Goal: Task Accomplishment & Management: Manage account settings

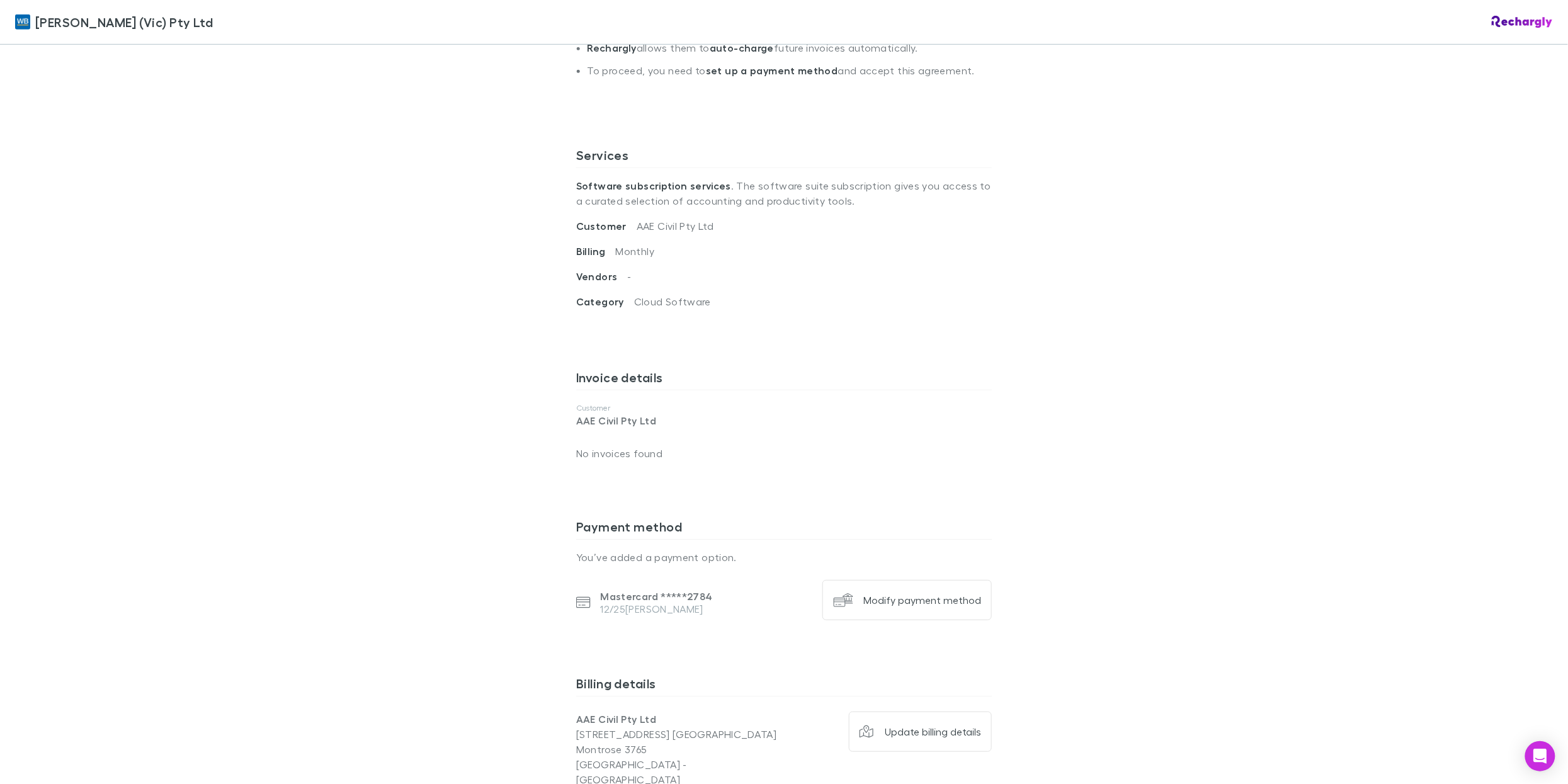
scroll to position [386, 0]
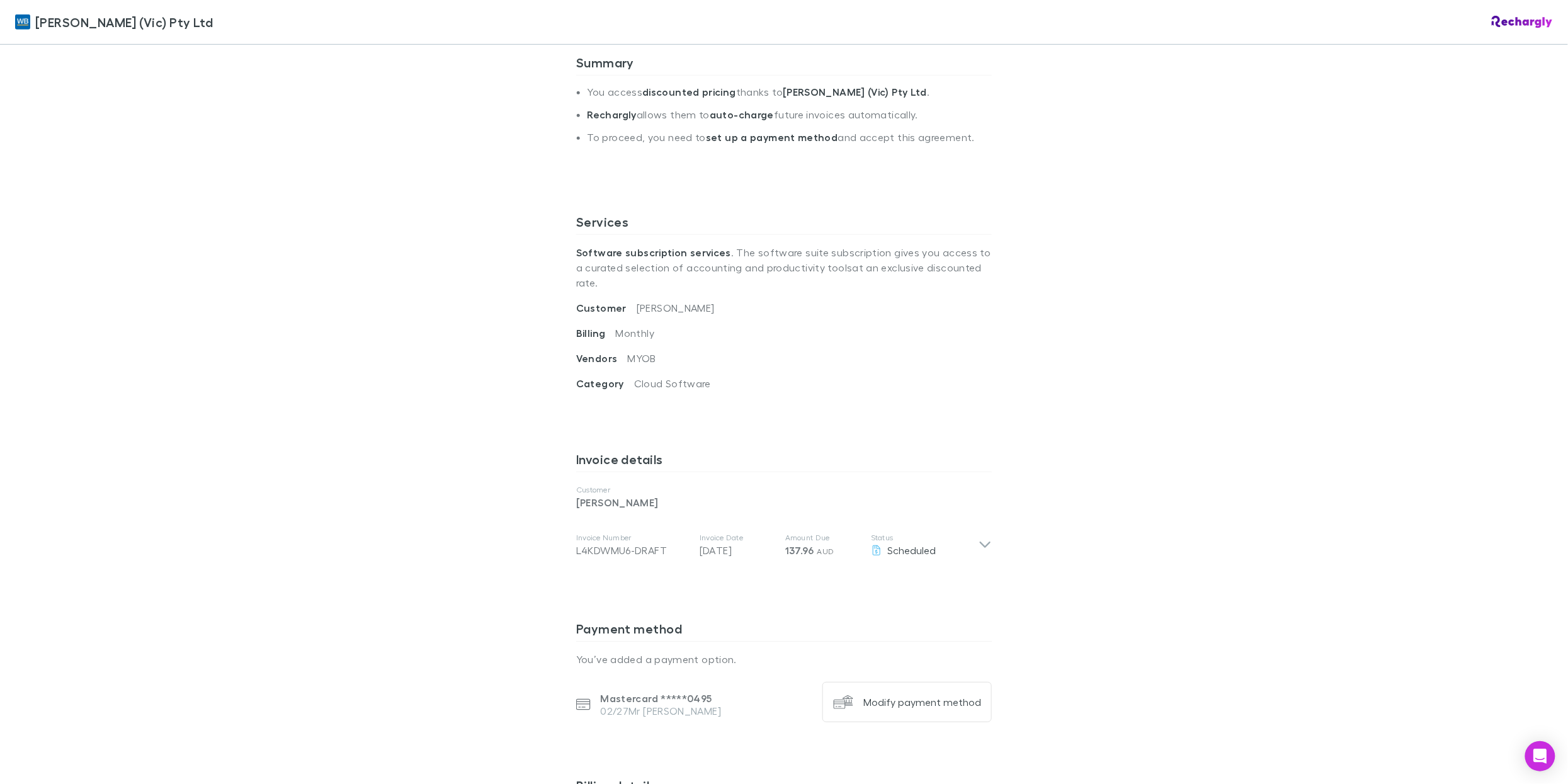
scroll to position [320, 0]
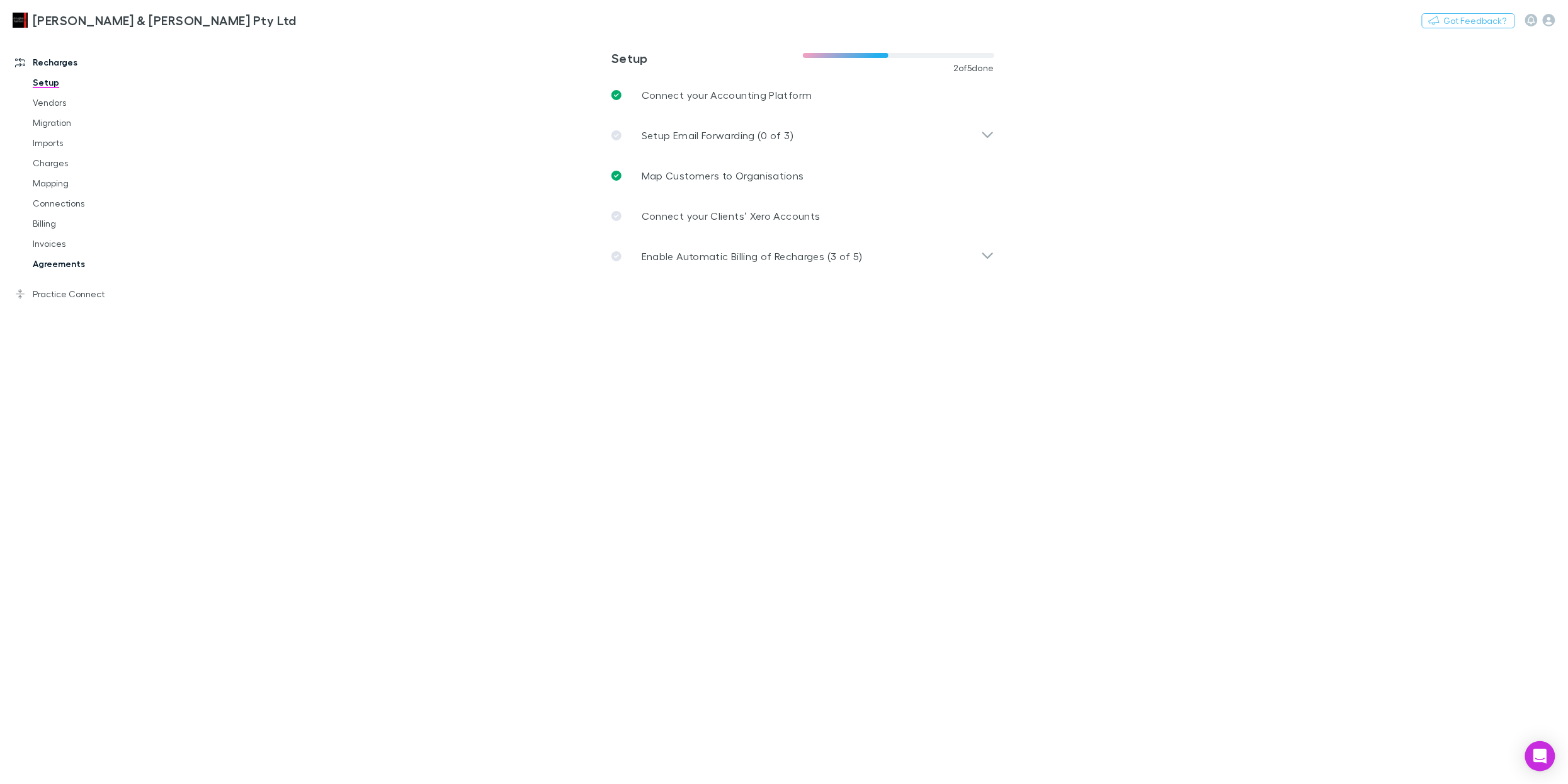
click at [77, 270] on link "Agreements" at bounding box center [93, 263] width 146 height 20
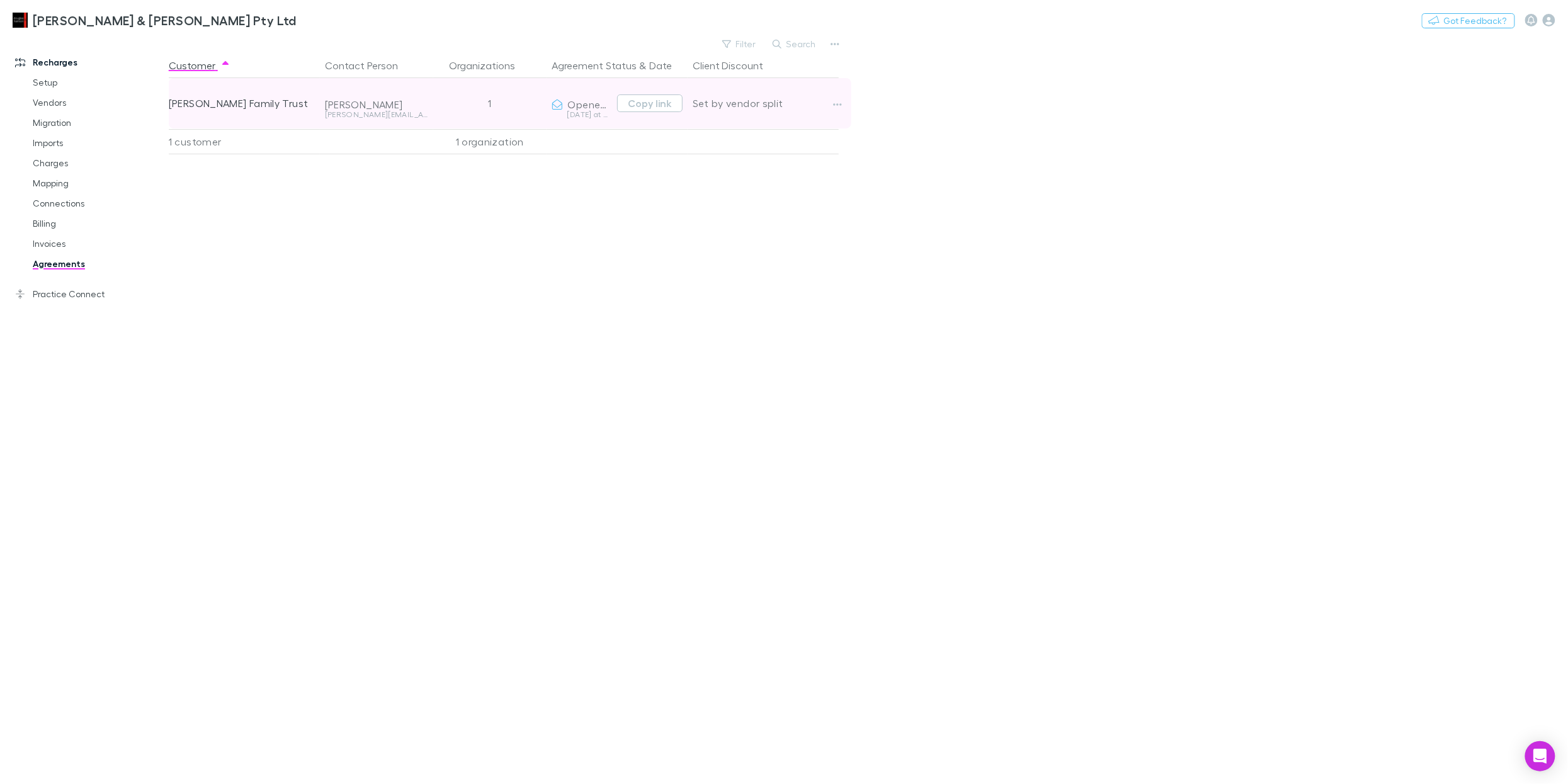
click at [350, 116] on div "marlene@ebejerlawyers.com.au" at bounding box center [376, 114] width 103 height 8
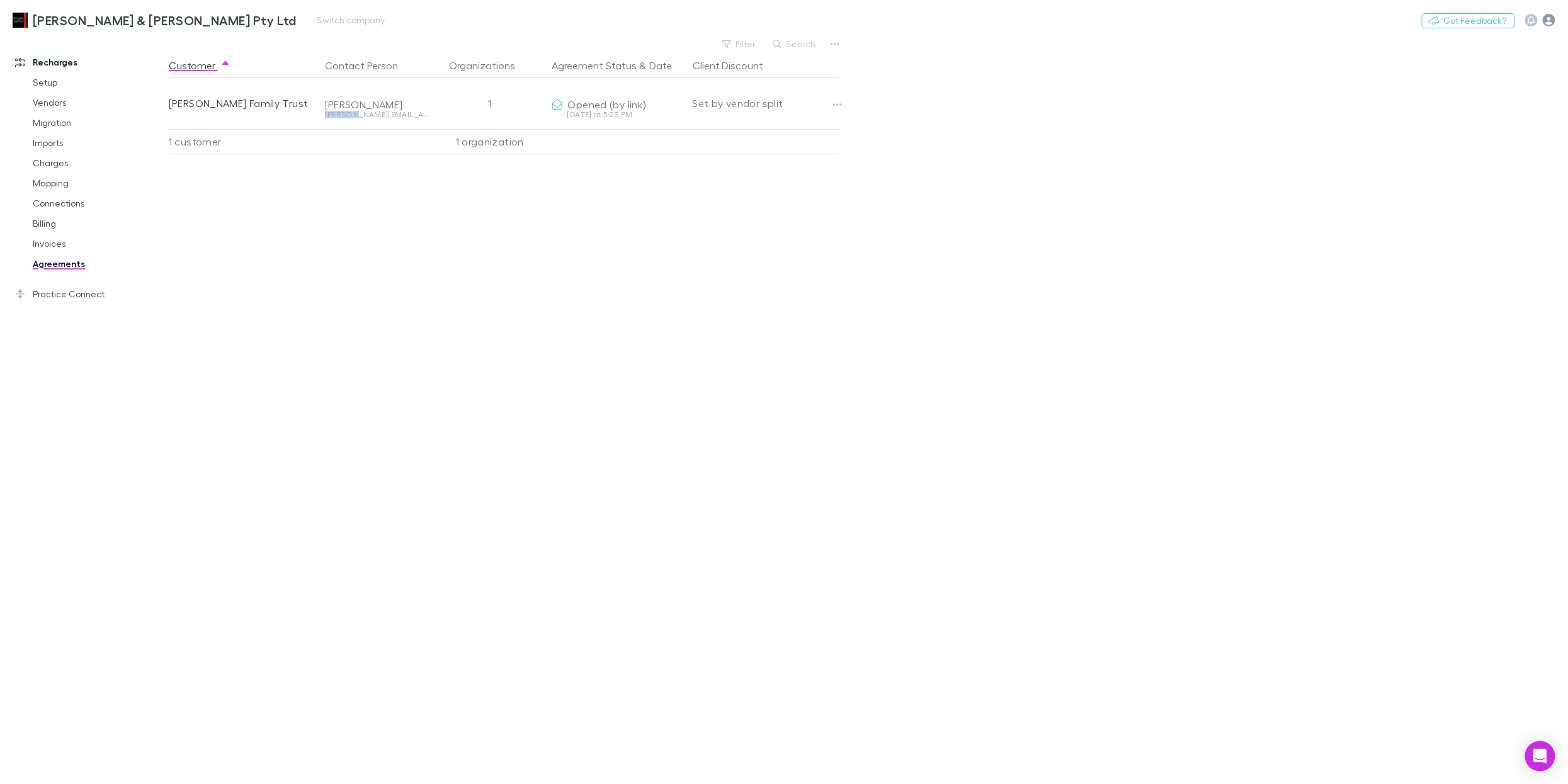
click at [1543, 18] on icon "button" at bounding box center [1550, 21] width 13 height 13
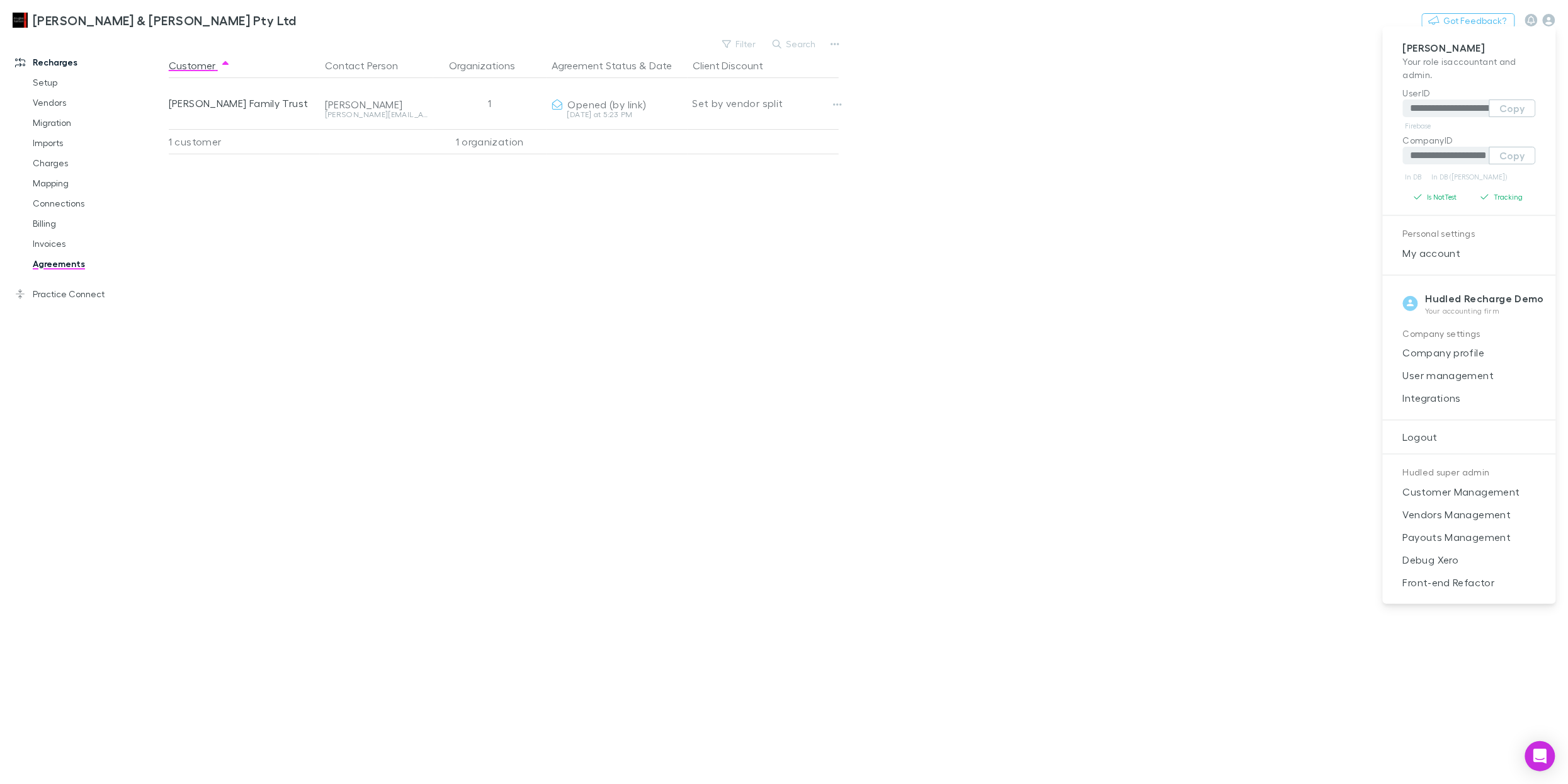
drag, startPoint x: 609, startPoint y: 38, endPoint x: 352, endPoint y: 20, distance: 257.6
click at [606, 38] on div at bounding box center [784, 392] width 1568 height 784
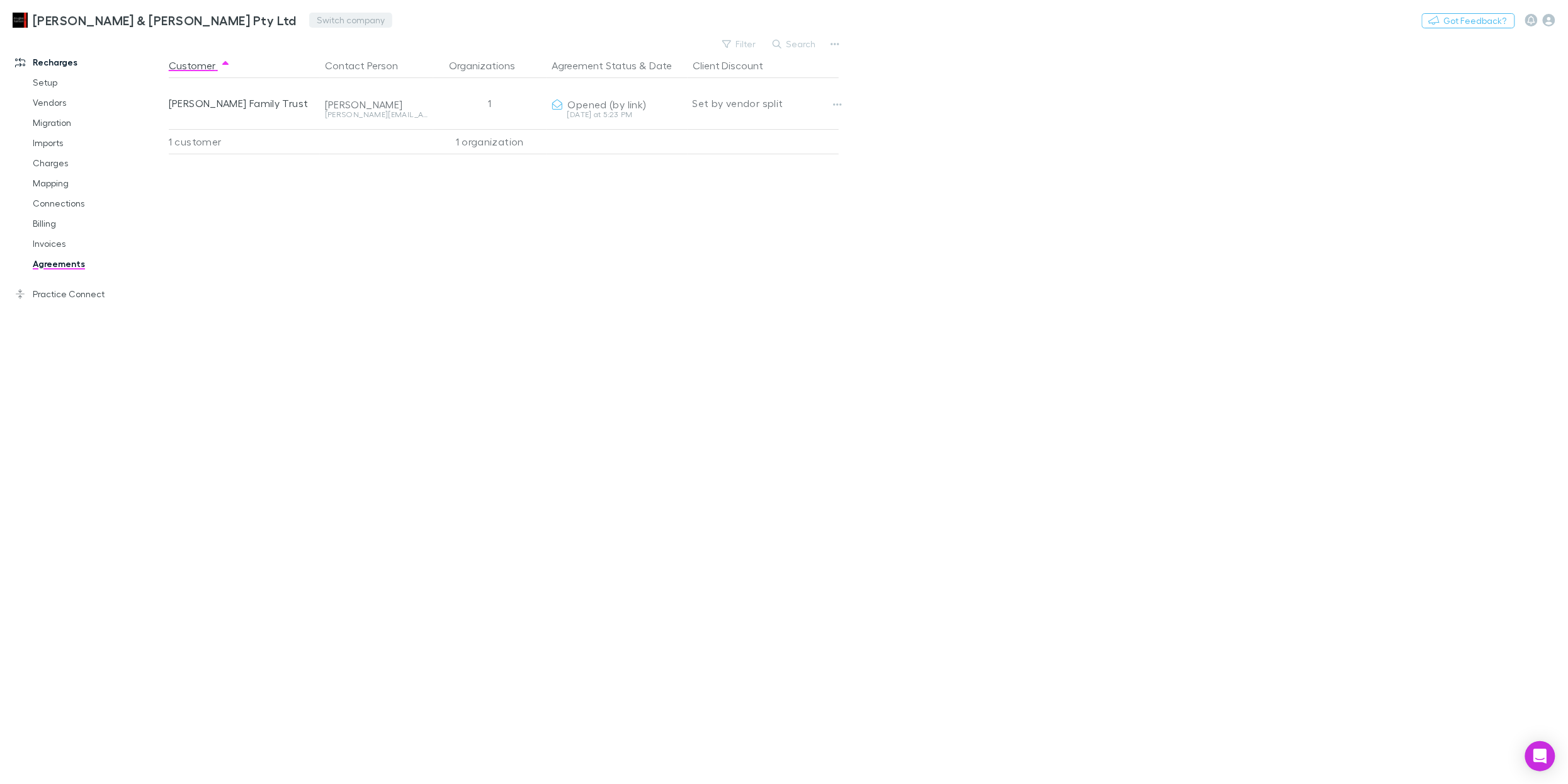
click at [309, 20] on button "Switch company" at bounding box center [350, 20] width 83 height 15
type input "*"
type input "***"
click at [268, 75] on p "542 Partners" at bounding box center [247, 75] width 61 height 15
click at [1543, 20] on icon "button" at bounding box center [1550, 21] width 13 height 13
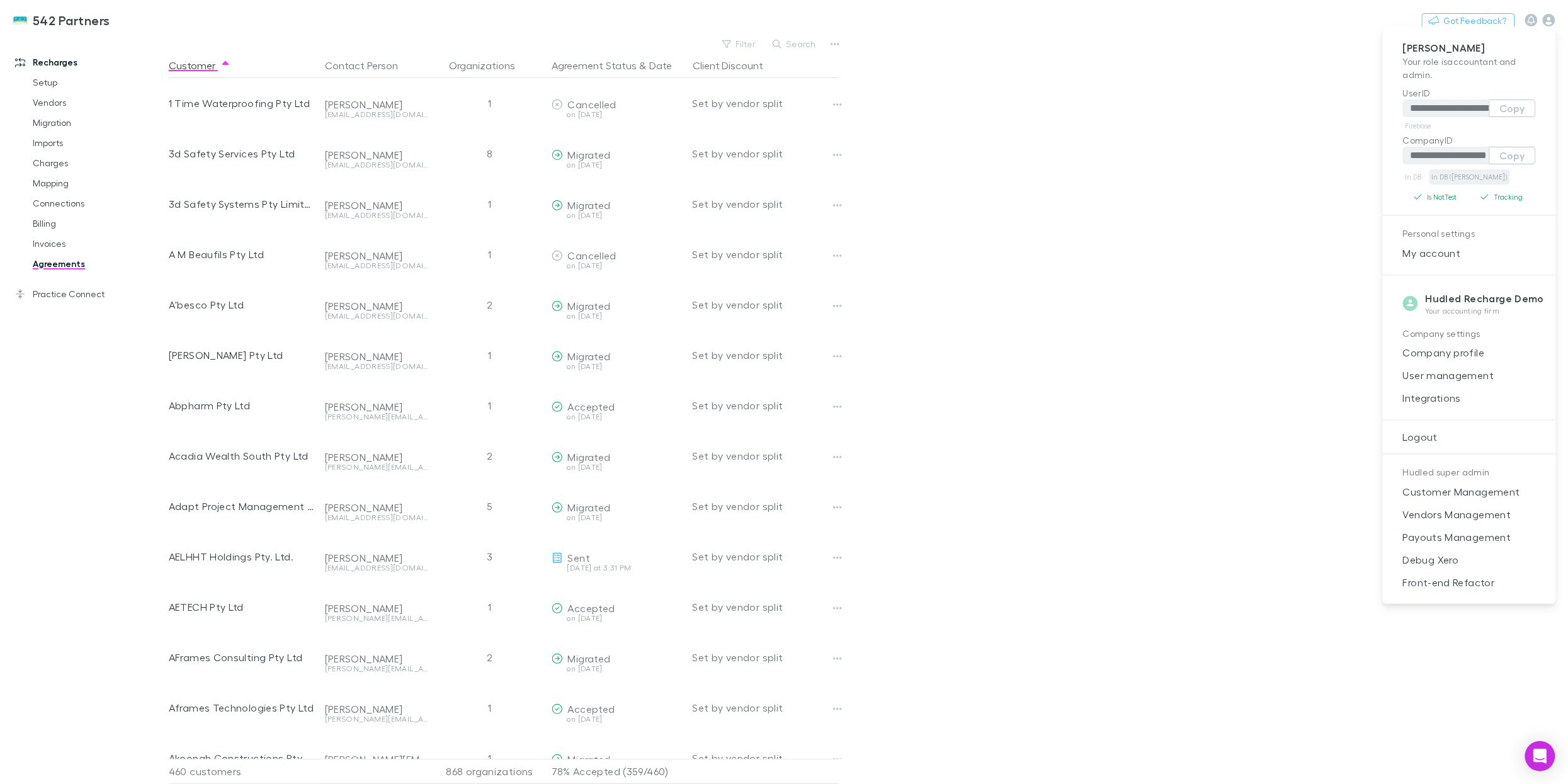
click at [1444, 175] on link "In DB ([PERSON_NAME])" at bounding box center [1470, 177] width 81 height 15
click at [1415, 178] on link "In DB" at bounding box center [1414, 177] width 21 height 15
click at [138, 17] on div at bounding box center [784, 392] width 1568 height 784
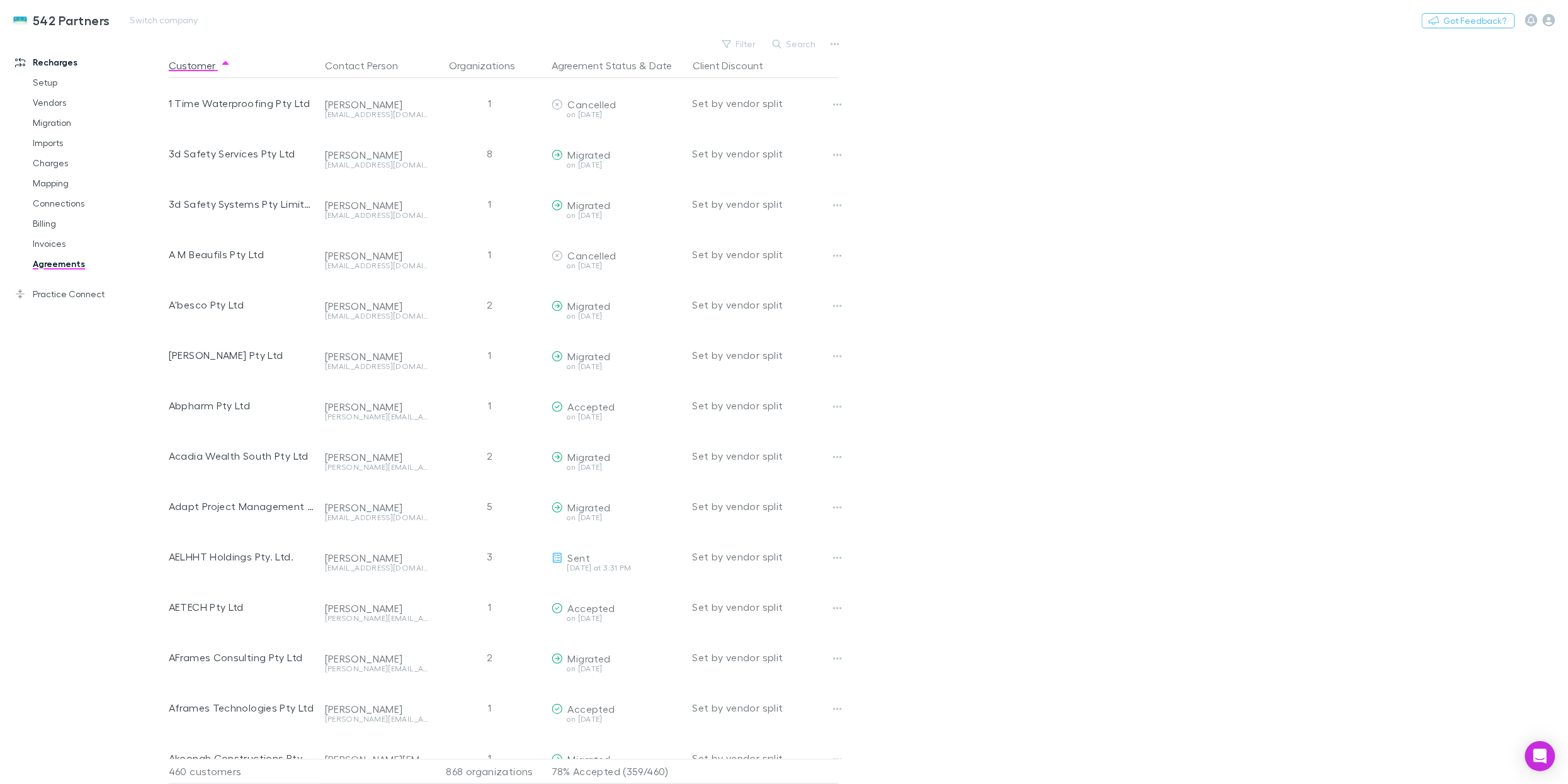
click at [109, 26] on link "542 Partners" at bounding box center [61, 20] width 113 height 31
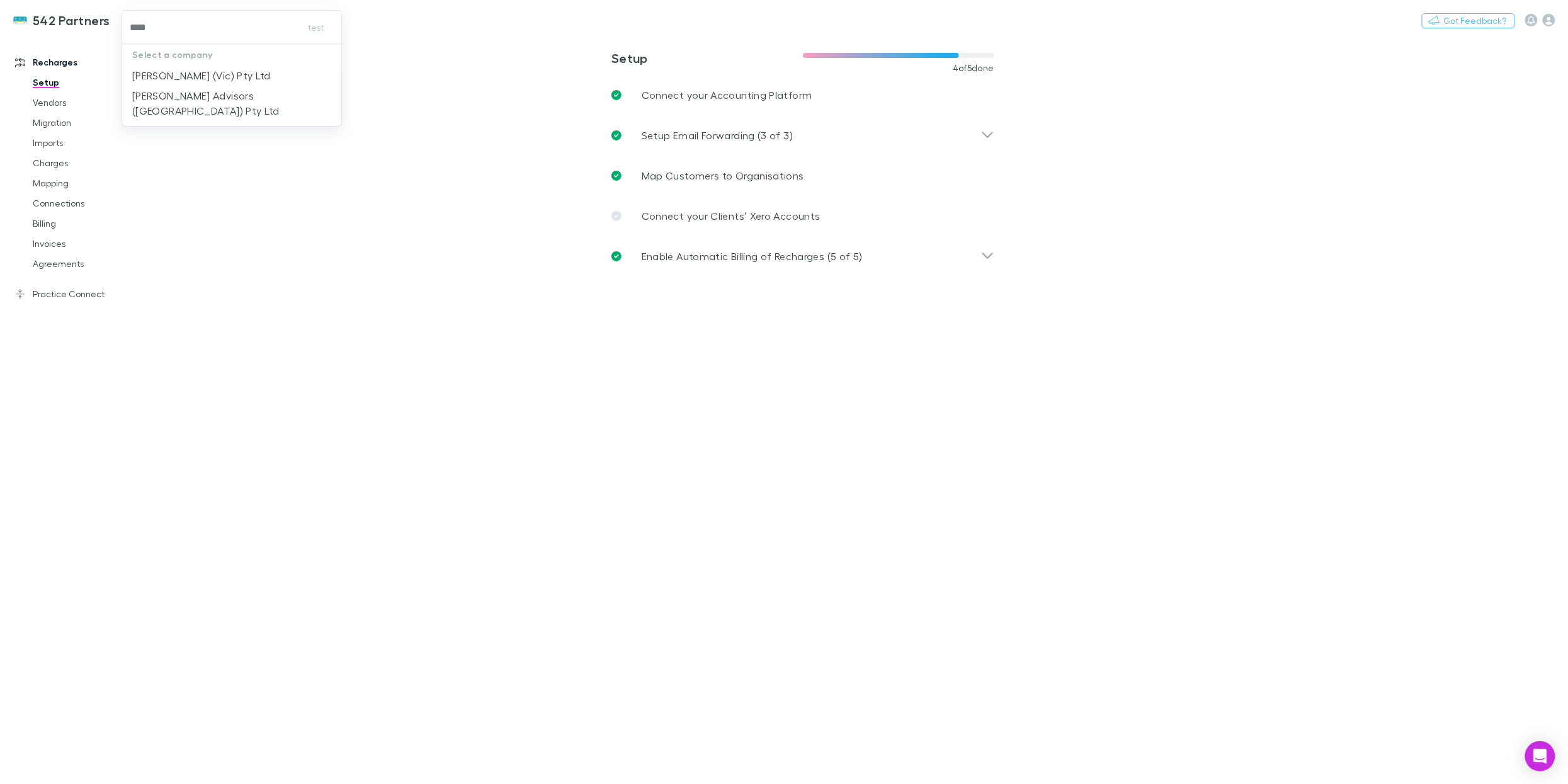
type input "*****"
click at [226, 87] on li "[PERSON_NAME] Advisors ([GEOGRAPHIC_DATA]) Pty Ltd" at bounding box center [232, 104] width 219 height 36
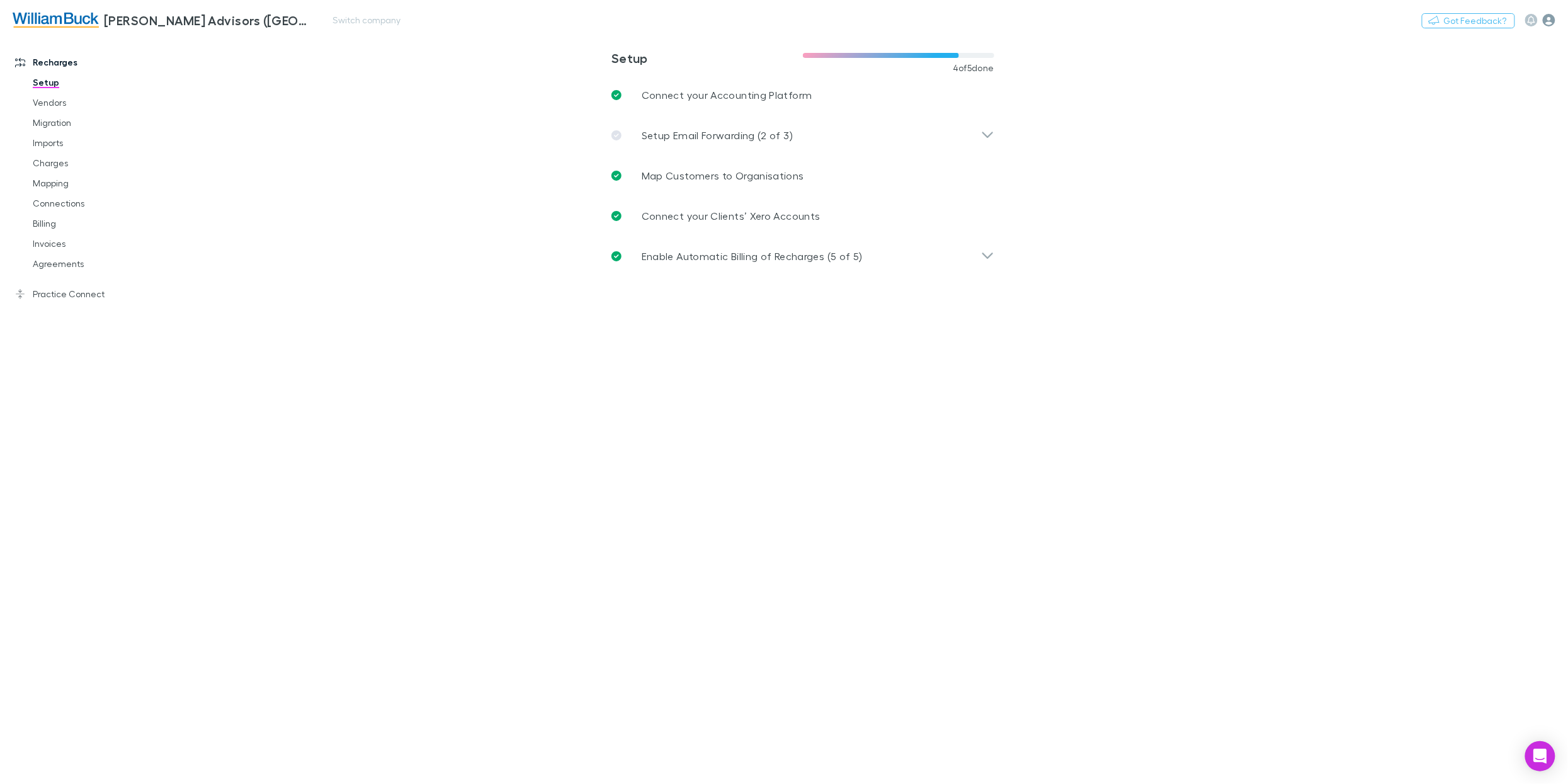
click at [1550, 21] on icon "button" at bounding box center [1550, 21] width 13 height 13
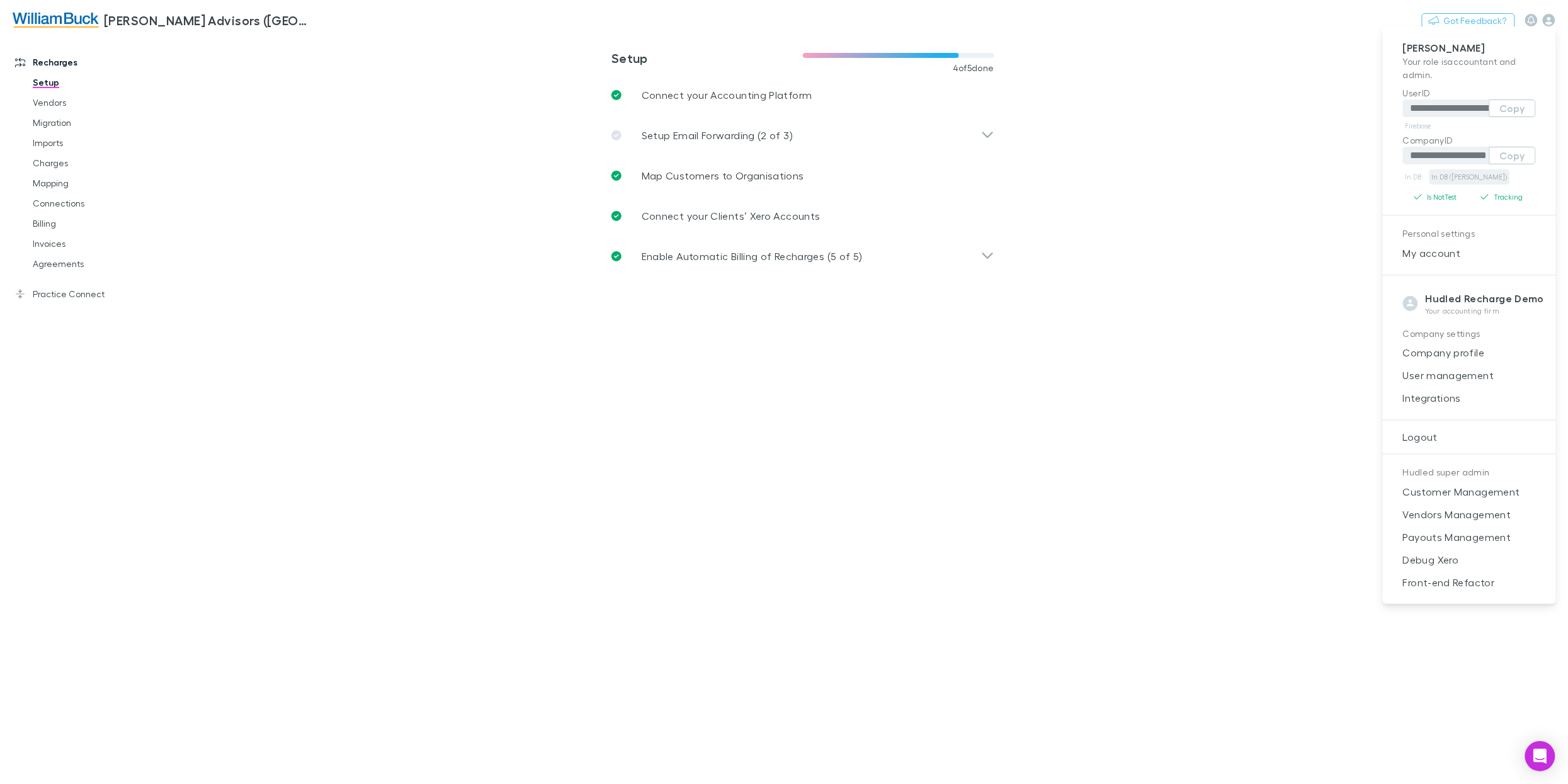
click at [1459, 173] on link "In DB ([PERSON_NAME])" at bounding box center [1470, 177] width 81 height 15
click at [1516, 156] on button "Copy" at bounding box center [1513, 156] width 47 height 18
type input "**********"
click at [341, 24] on div at bounding box center [784, 392] width 1568 height 784
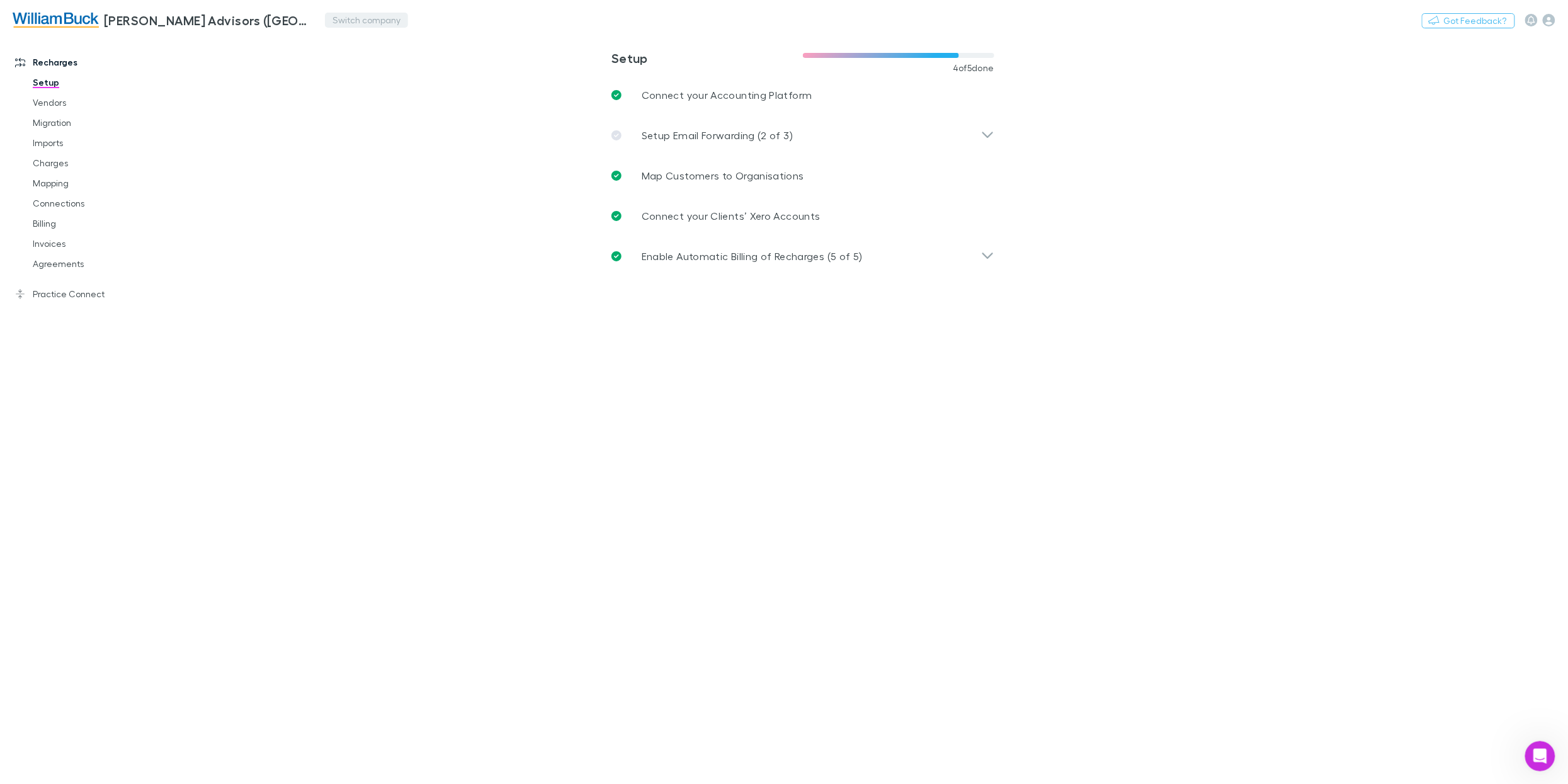
click at [356, 19] on button "Switch company" at bounding box center [366, 20] width 83 height 15
type input "*****"
click at [389, 70] on p "[PERSON_NAME] (Vic) Pty Ltd" at bounding box center [405, 75] width 138 height 15
click at [50, 241] on link "Invoices" at bounding box center [93, 244] width 146 height 20
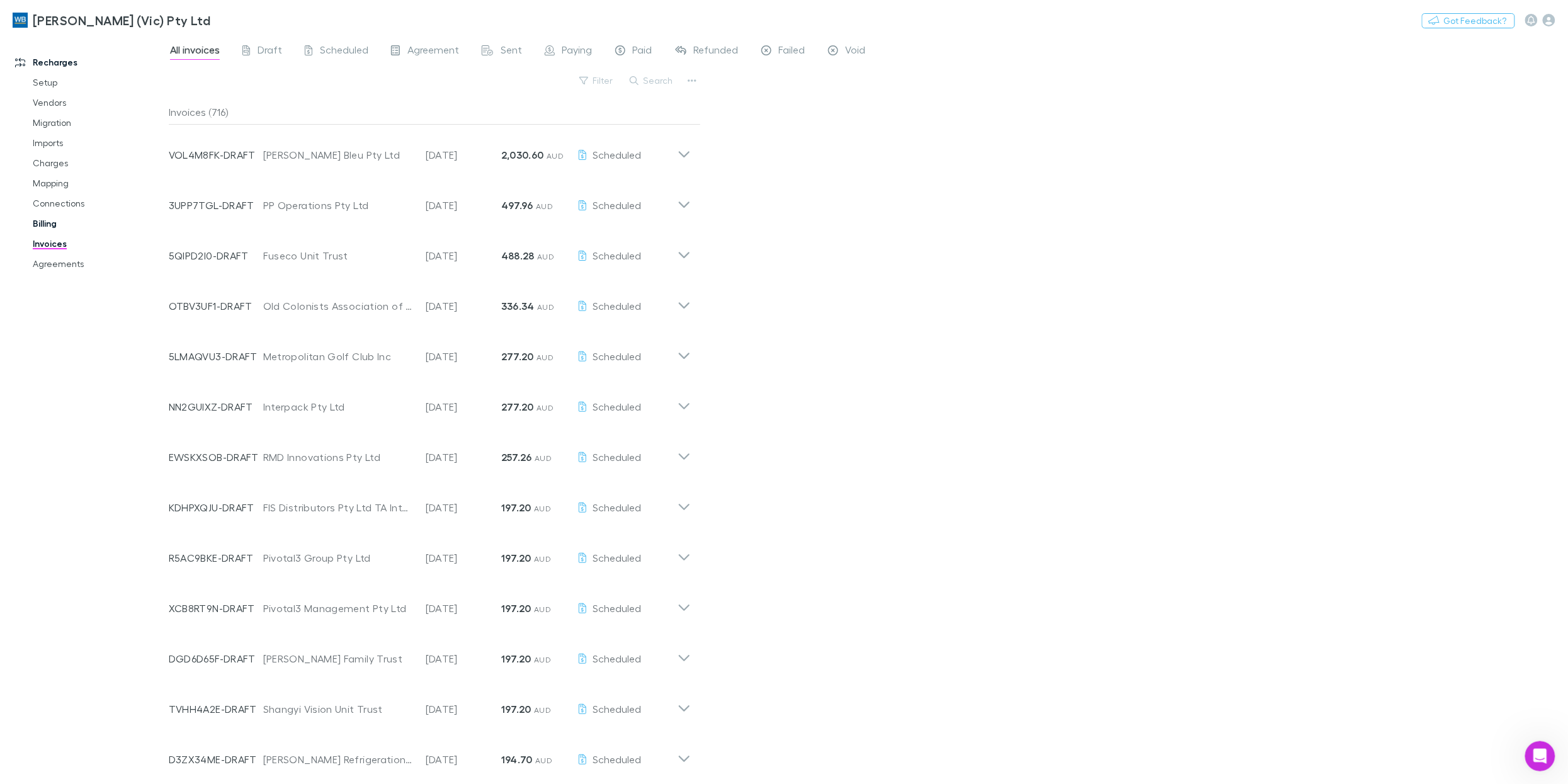
click at [63, 222] on link "Billing" at bounding box center [93, 224] width 146 height 20
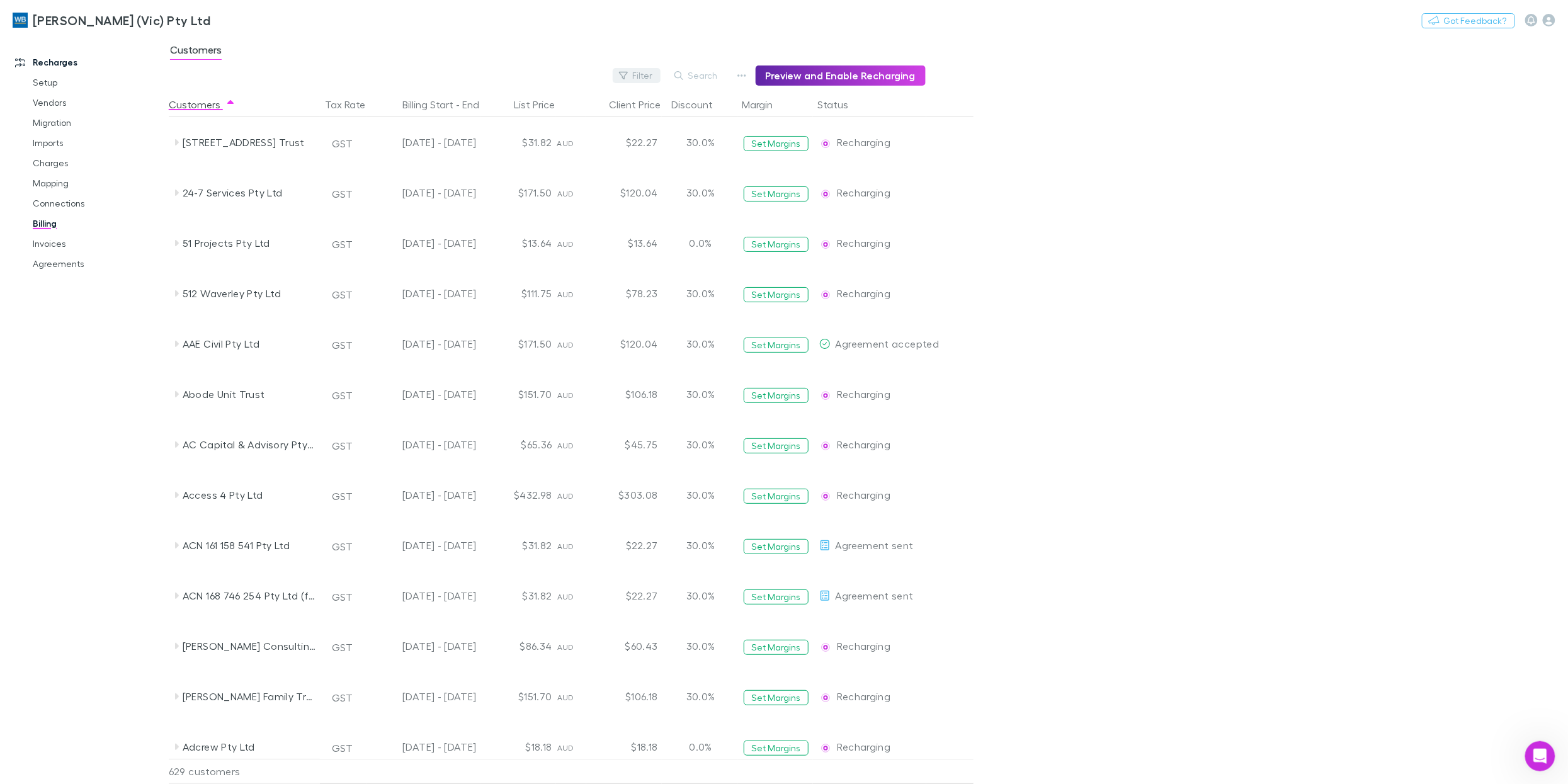
click at [643, 72] on button "Filter" at bounding box center [636, 75] width 48 height 15
click at [531, 285] on li "New customer" at bounding box center [557, 289] width 219 height 20
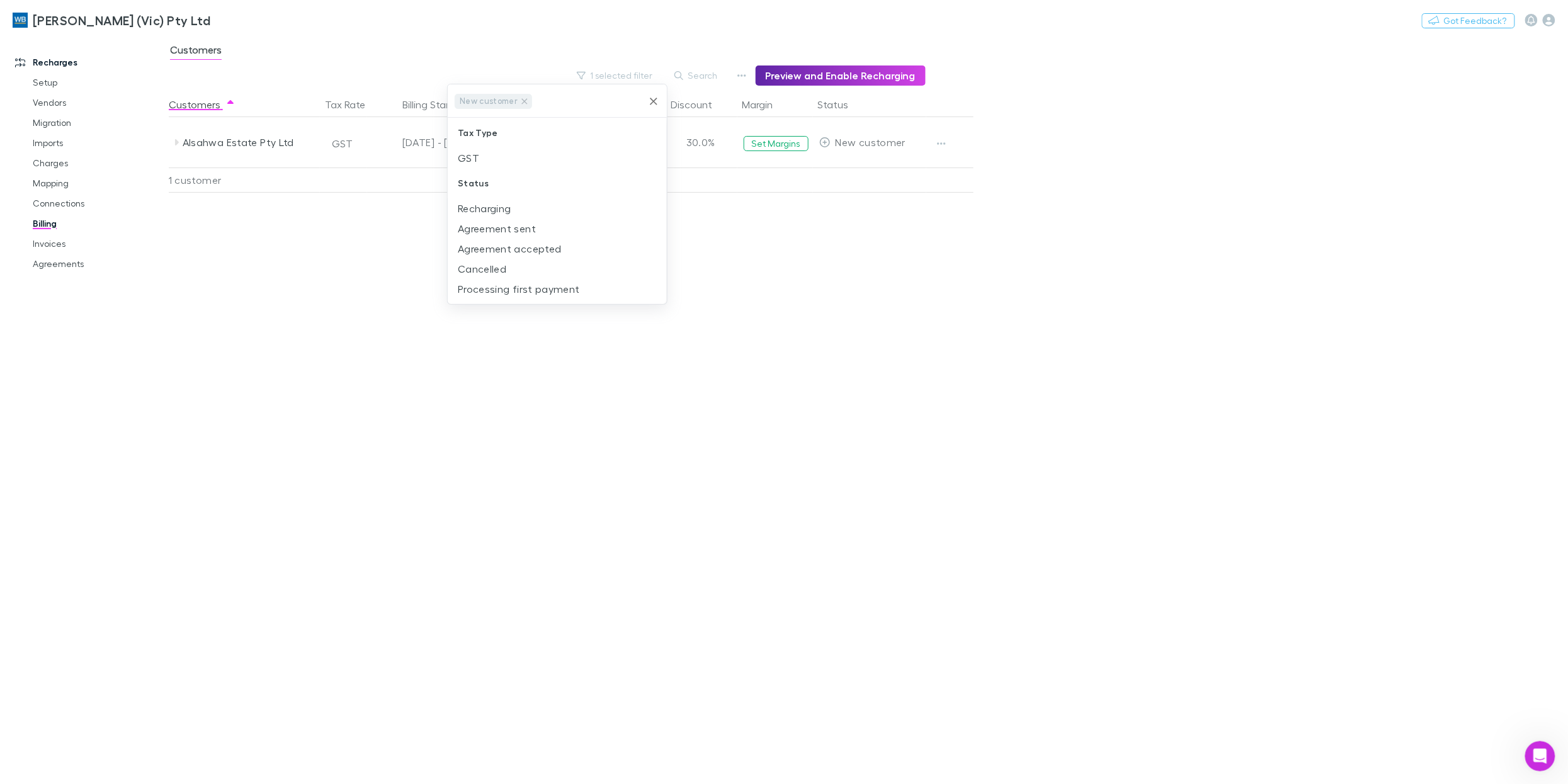
click at [142, 281] on div at bounding box center [784, 392] width 1568 height 784
click at [56, 241] on link "Invoices" at bounding box center [93, 244] width 146 height 20
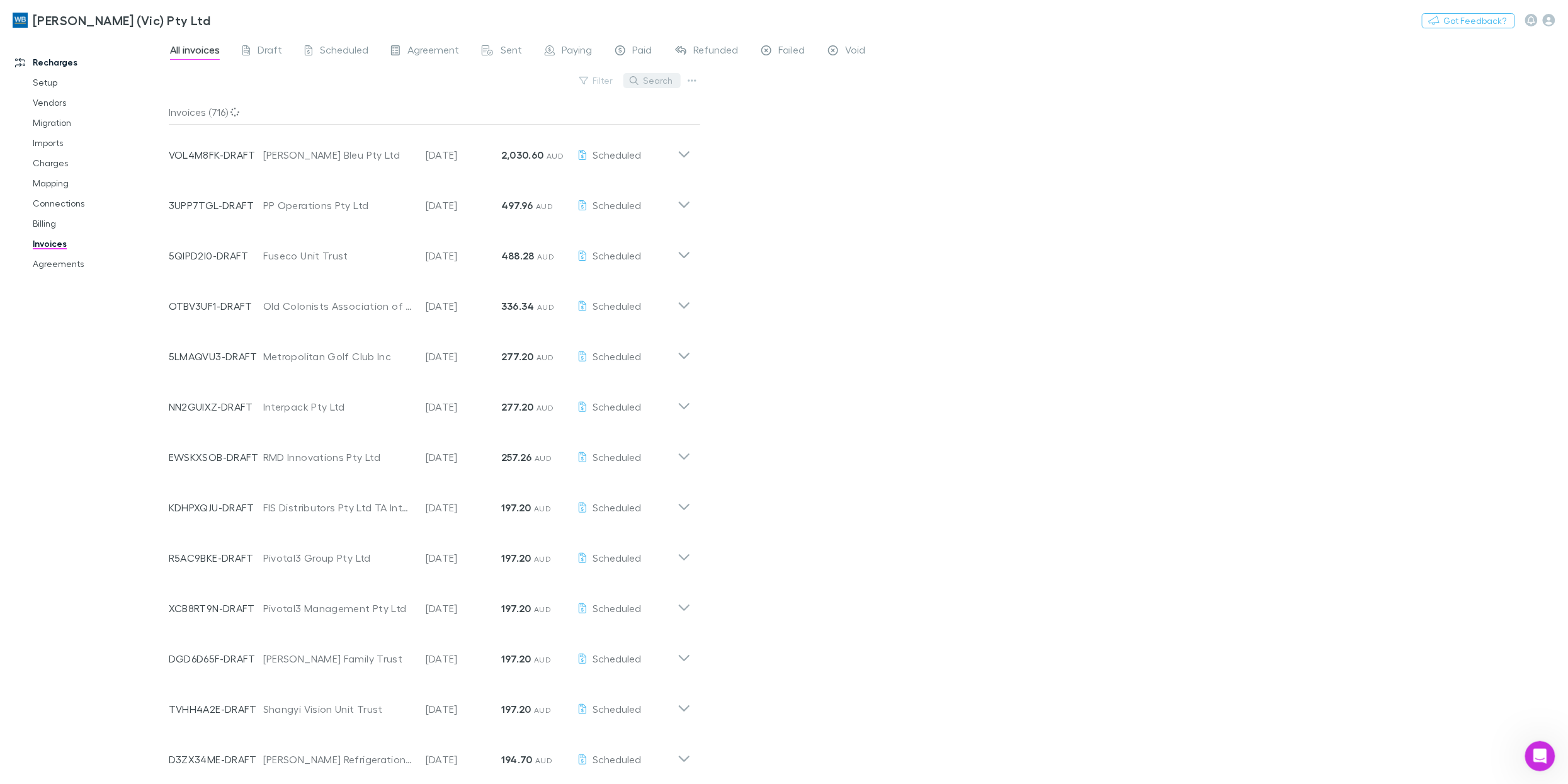
click at [648, 81] on button "Search" at bounding box center [652, 80] width 58 height 15
paste input "**********"
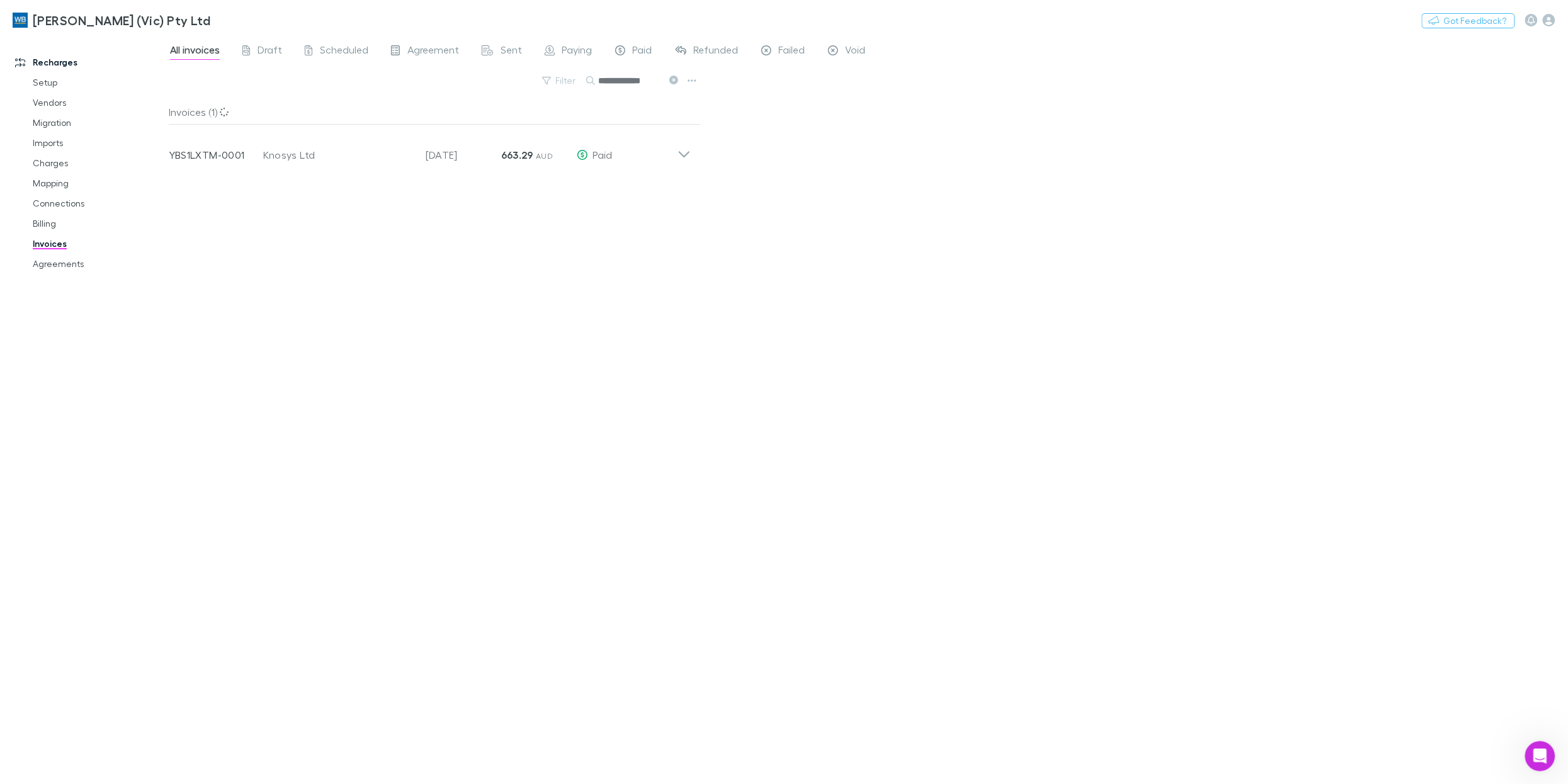
type input "**********"
click at [56, 138] on link "Imports" at bounding box center [93, 143] width 146 height 20
drag, startPoint x: 249, startPoint y: 49, endPoint x: 212, endPoint y: 45, distance: 37.2
click at [249, 49] on span "All" at bounding box center [246, 51] width 10 height 16
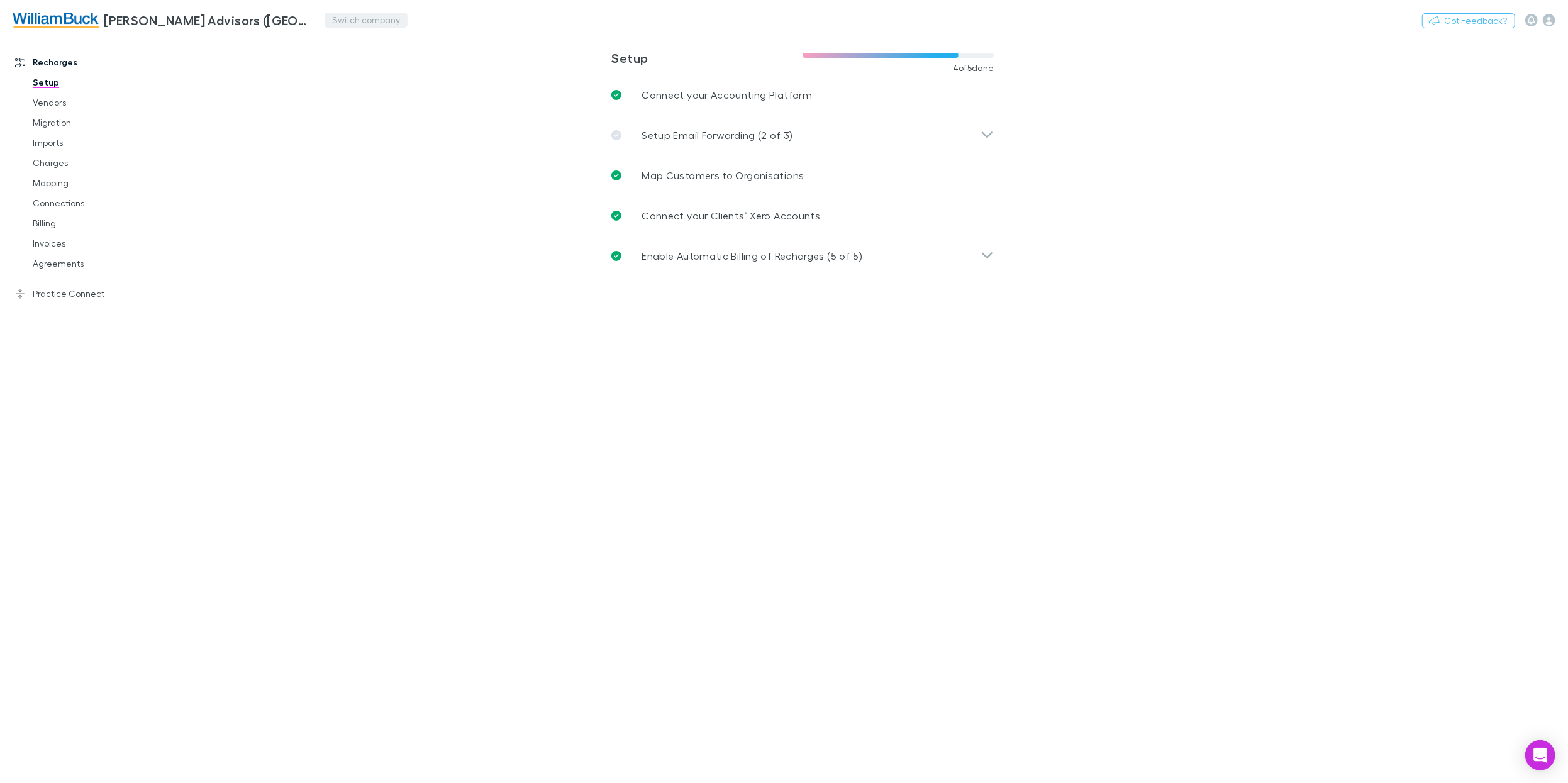
click at [336, 22] on button "Switch company" at bounding box center [366, 20] width 83 height 15
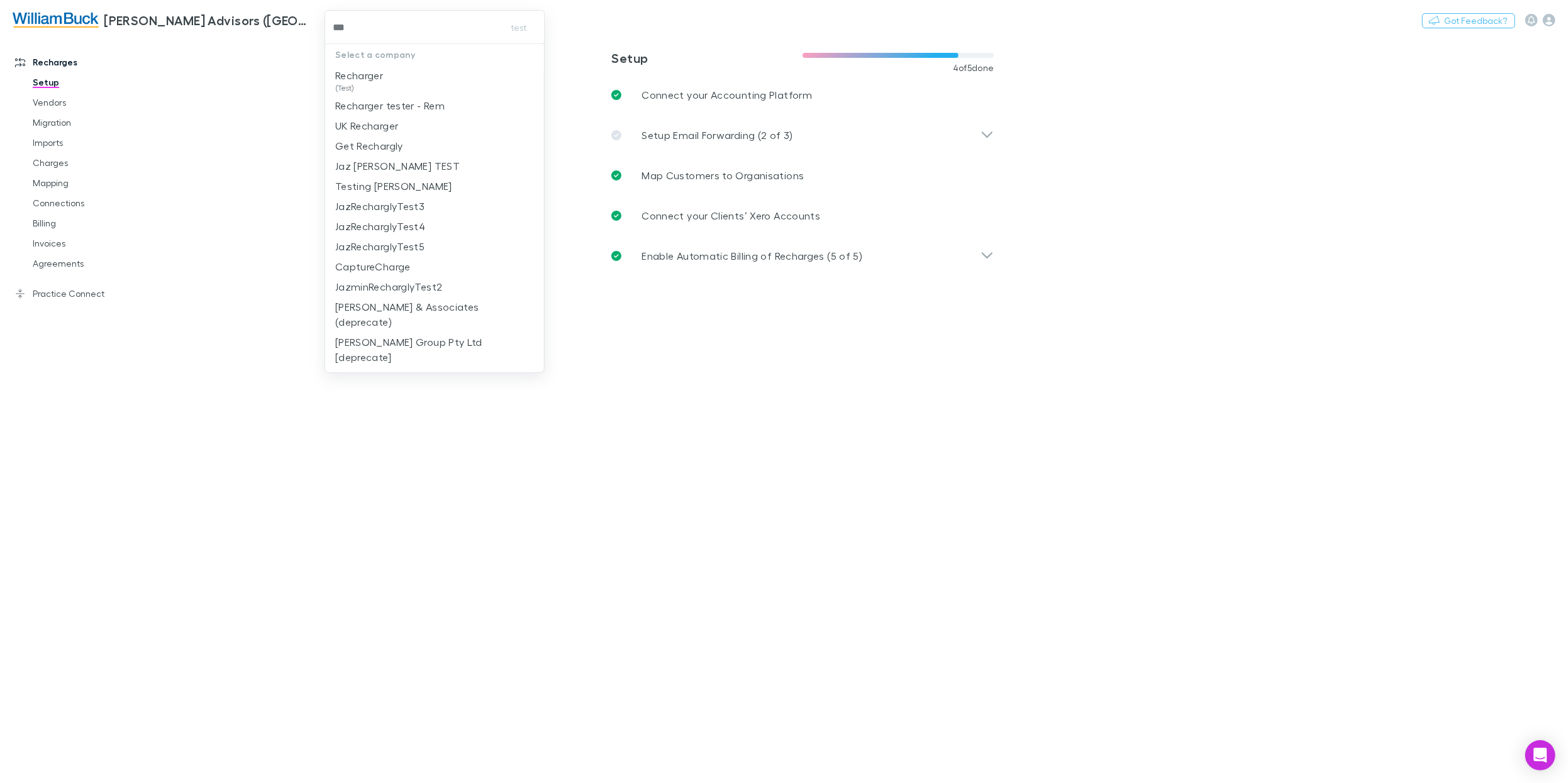
type input "****"
drag, startPoint x: 374, startPoint y: 73, endPoint x: 301, endPoint y: 13, distance: 94.5
click at [374, 73] on p "Recharger" at bounding box center [359, 75] width 48 height 15
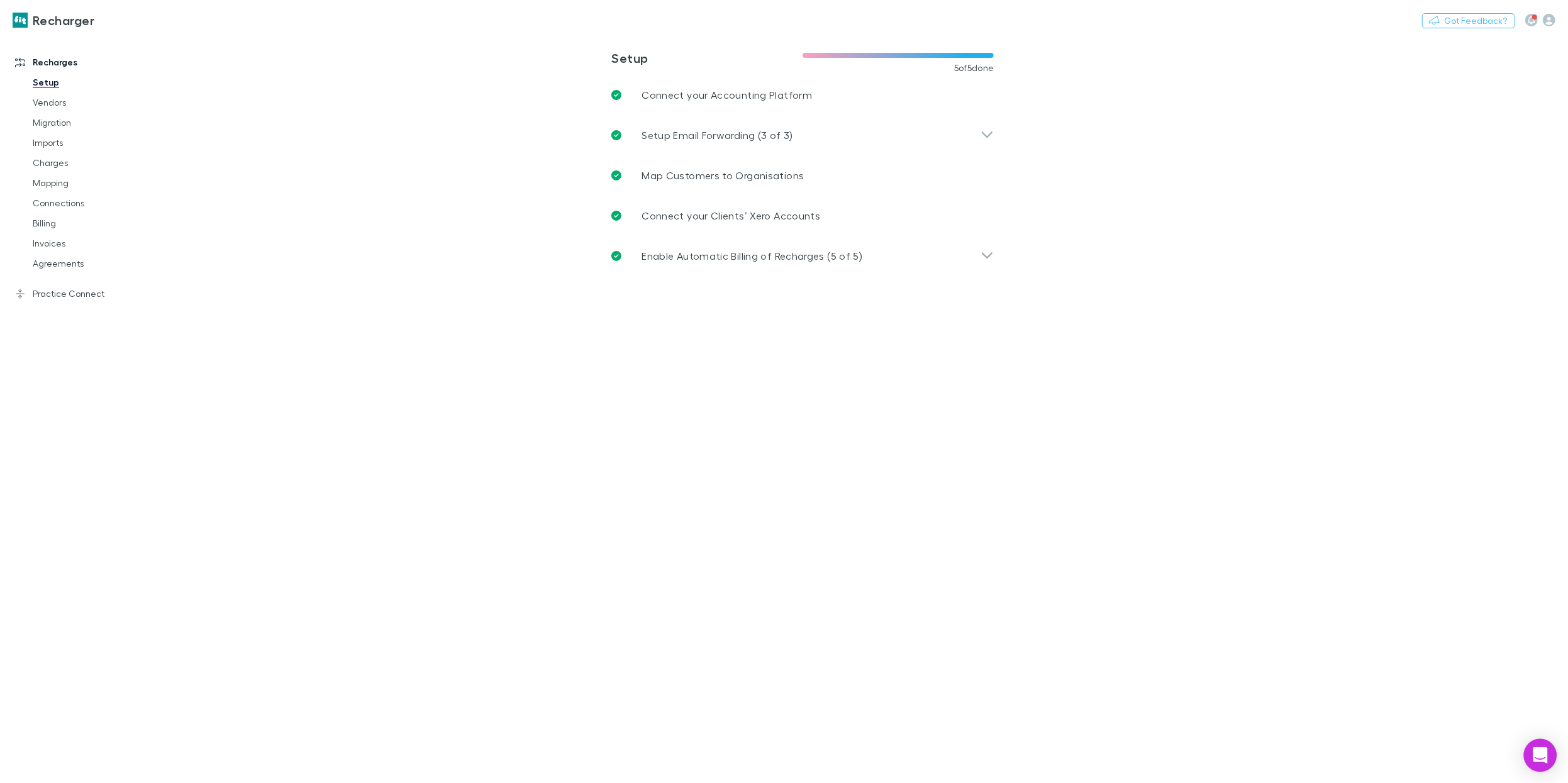
click at [1543, 753] on icon "Open Intercom Messenger" at bounding box center [1540, 755] width 14 height 16
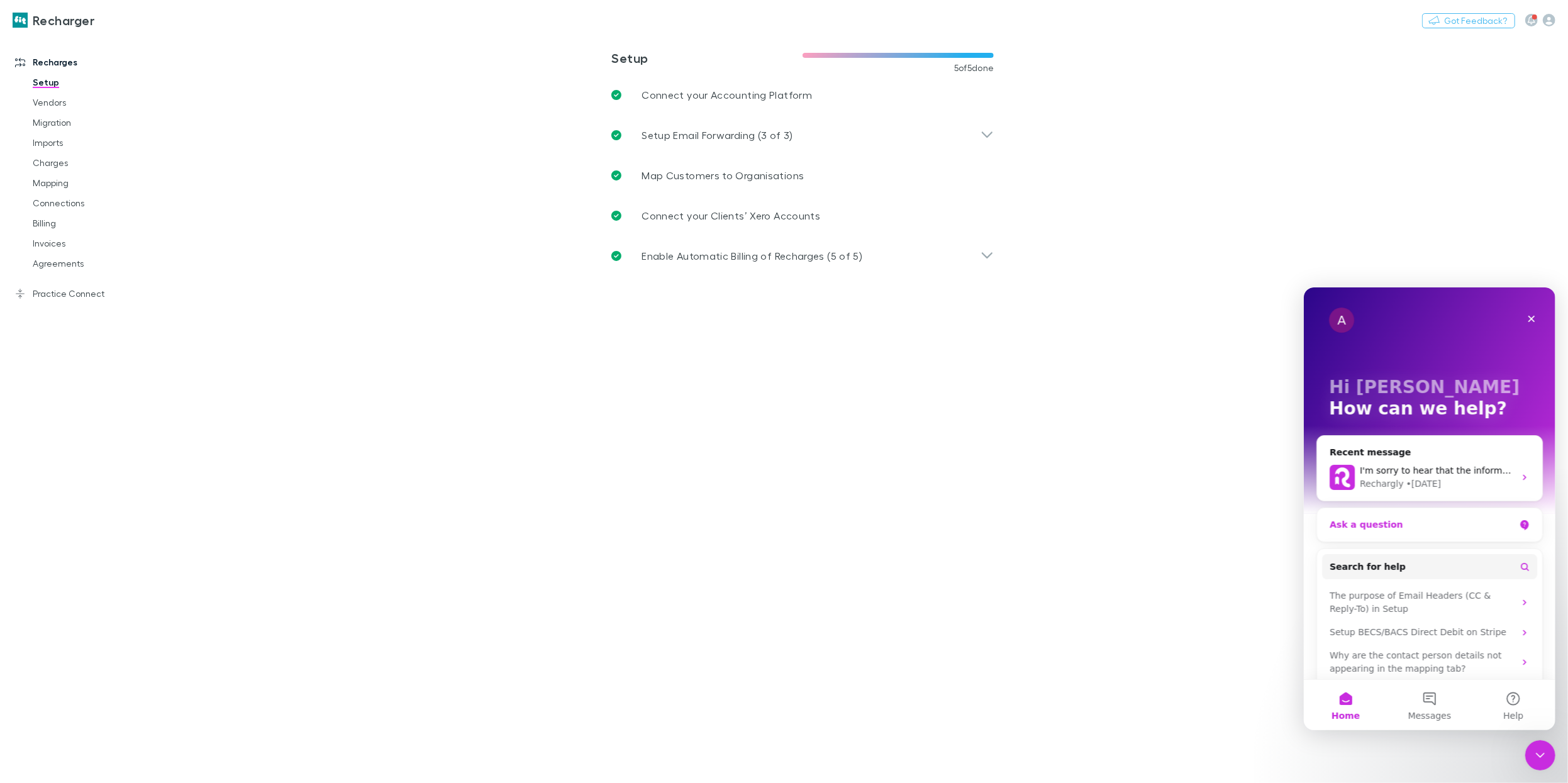
click at [1396, 529] on div "Ask a question" at bounding box center [1421, 524] width 185 height 13
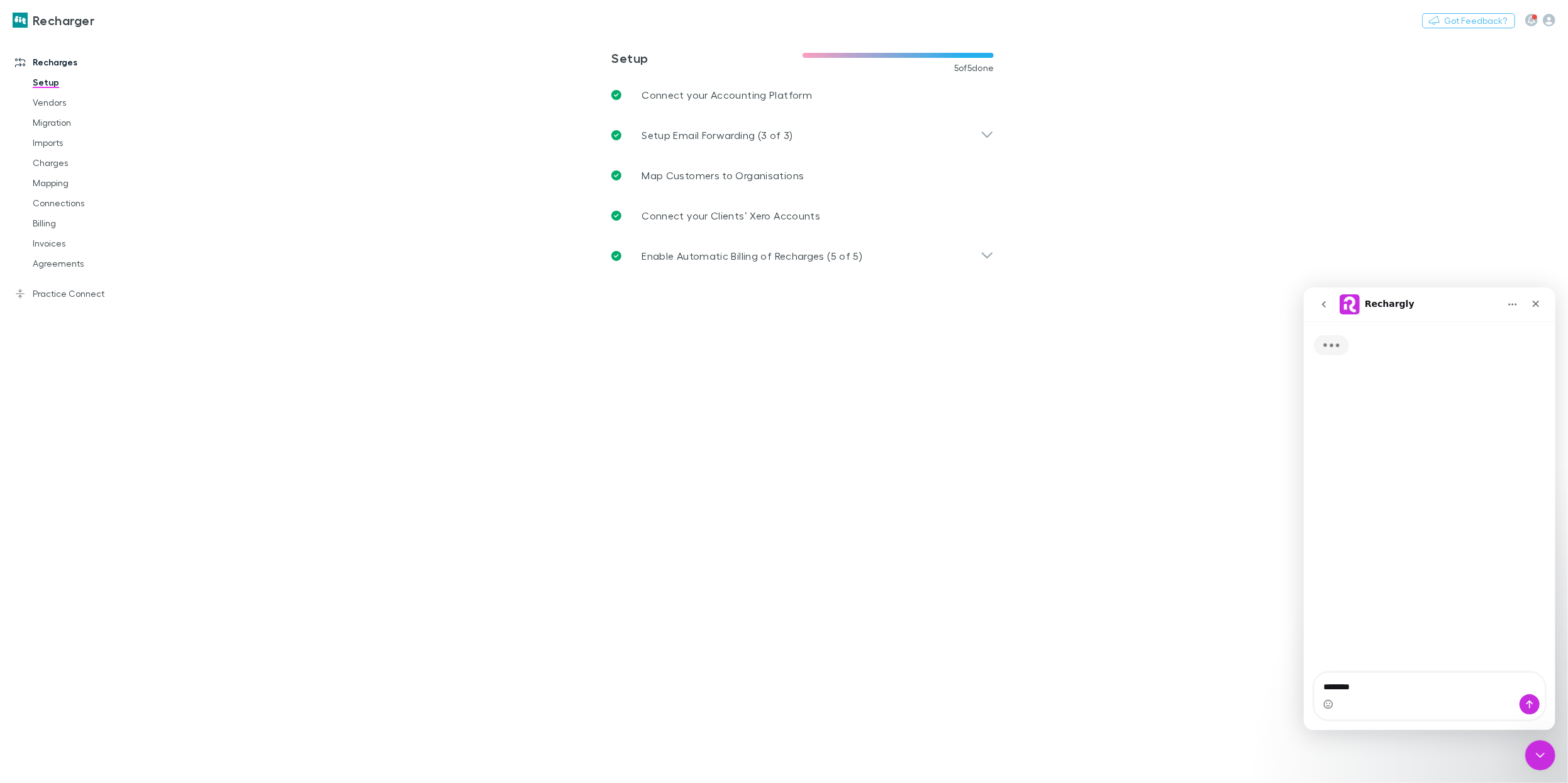
type textarea "*********"
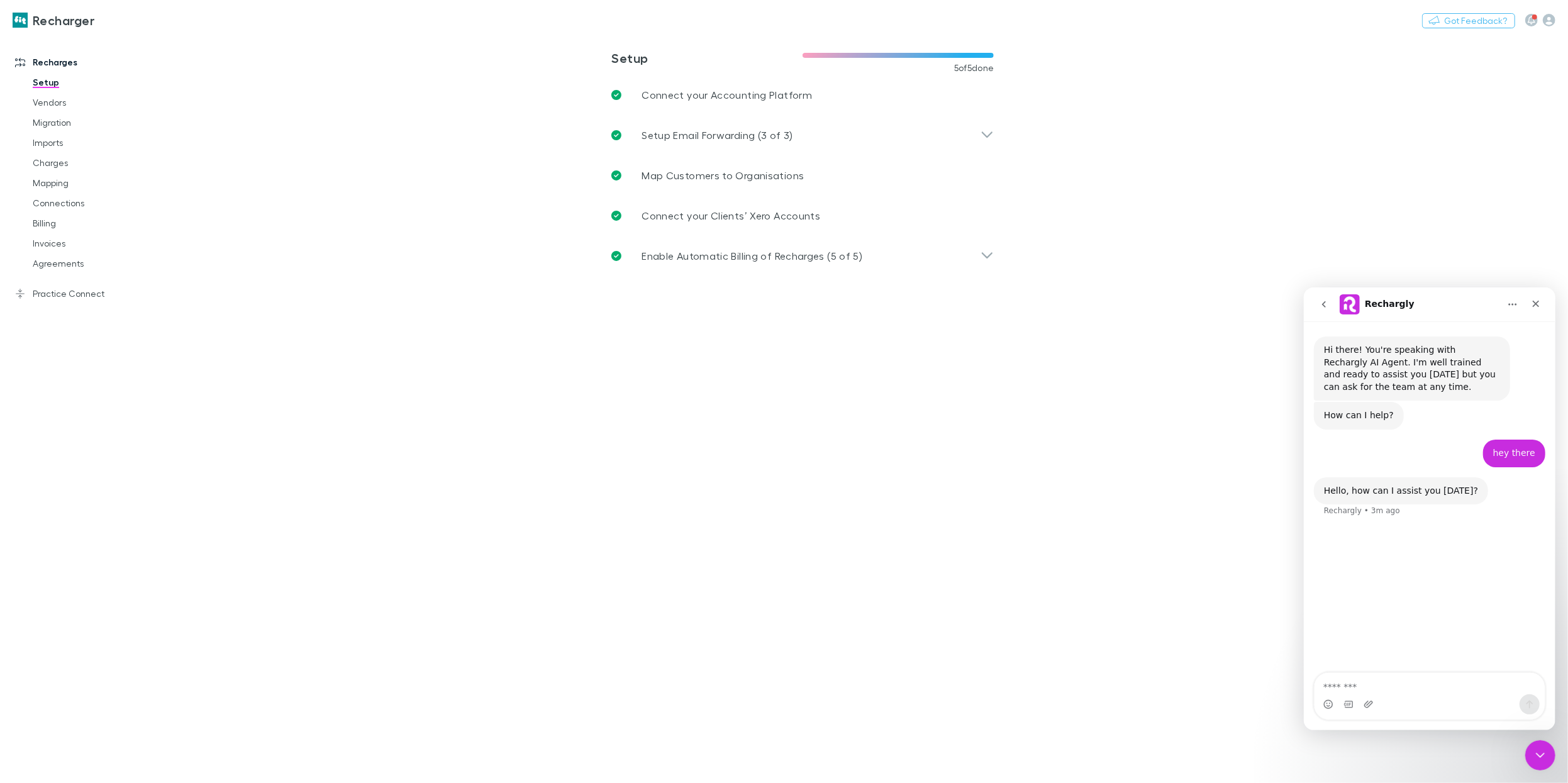
click at [1030, 139] on main "**********" at bounding box center [868, 409] width 1399 height 748
click at [1550, 19] on icon "button" at bounding box center [1549, 21] width 13 height 13
click at [1458, 172] on link "In DB ([PERSON_NAME])" at bounding box center [1469, 177] width 81 height 15
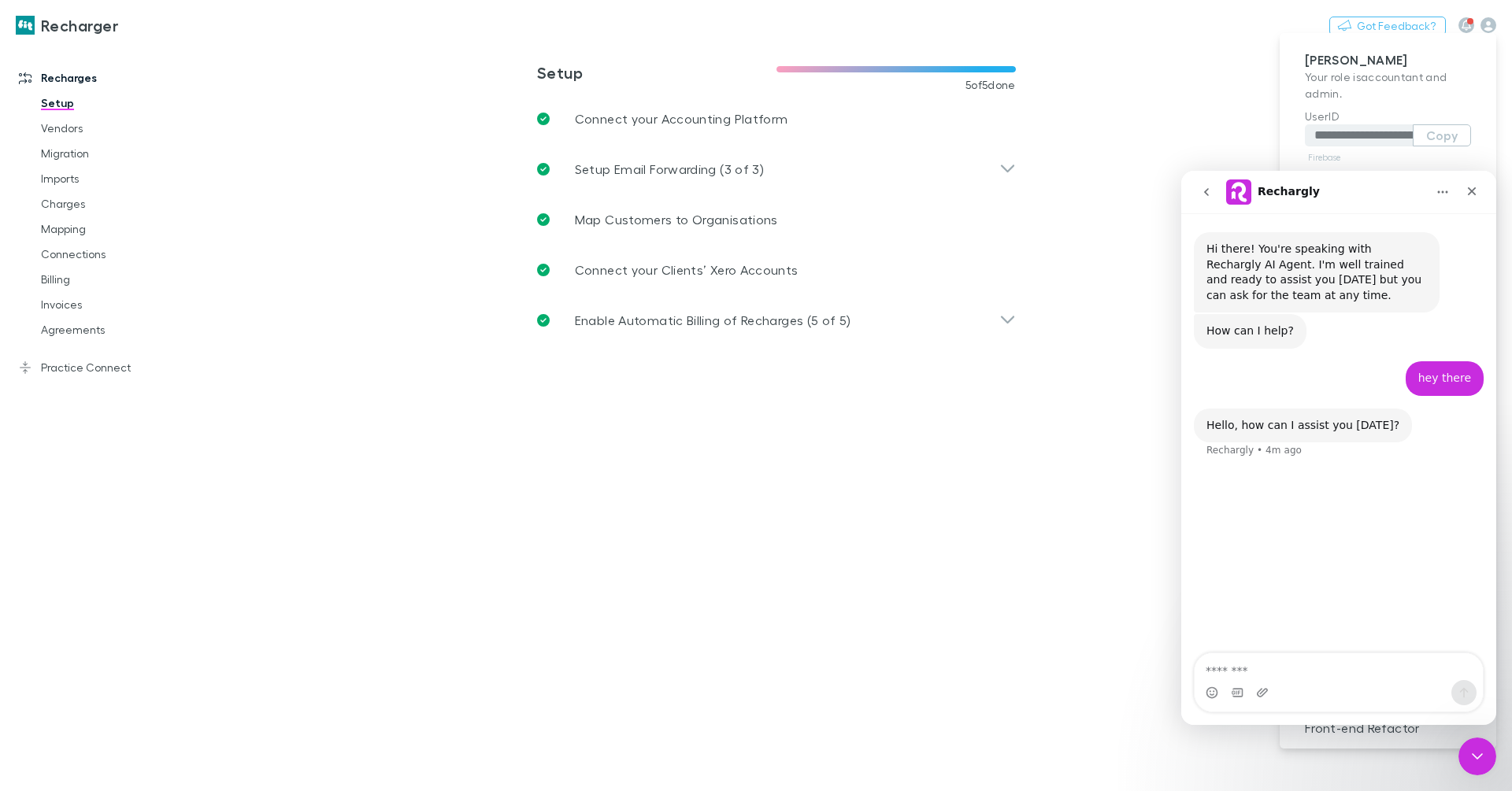
click at [195, 24] on div at bounding box center [756, 395] width 1512 height 791
click at [209, 28] on button "Switch company" at bounding box center [186, 25] width 104 height 19
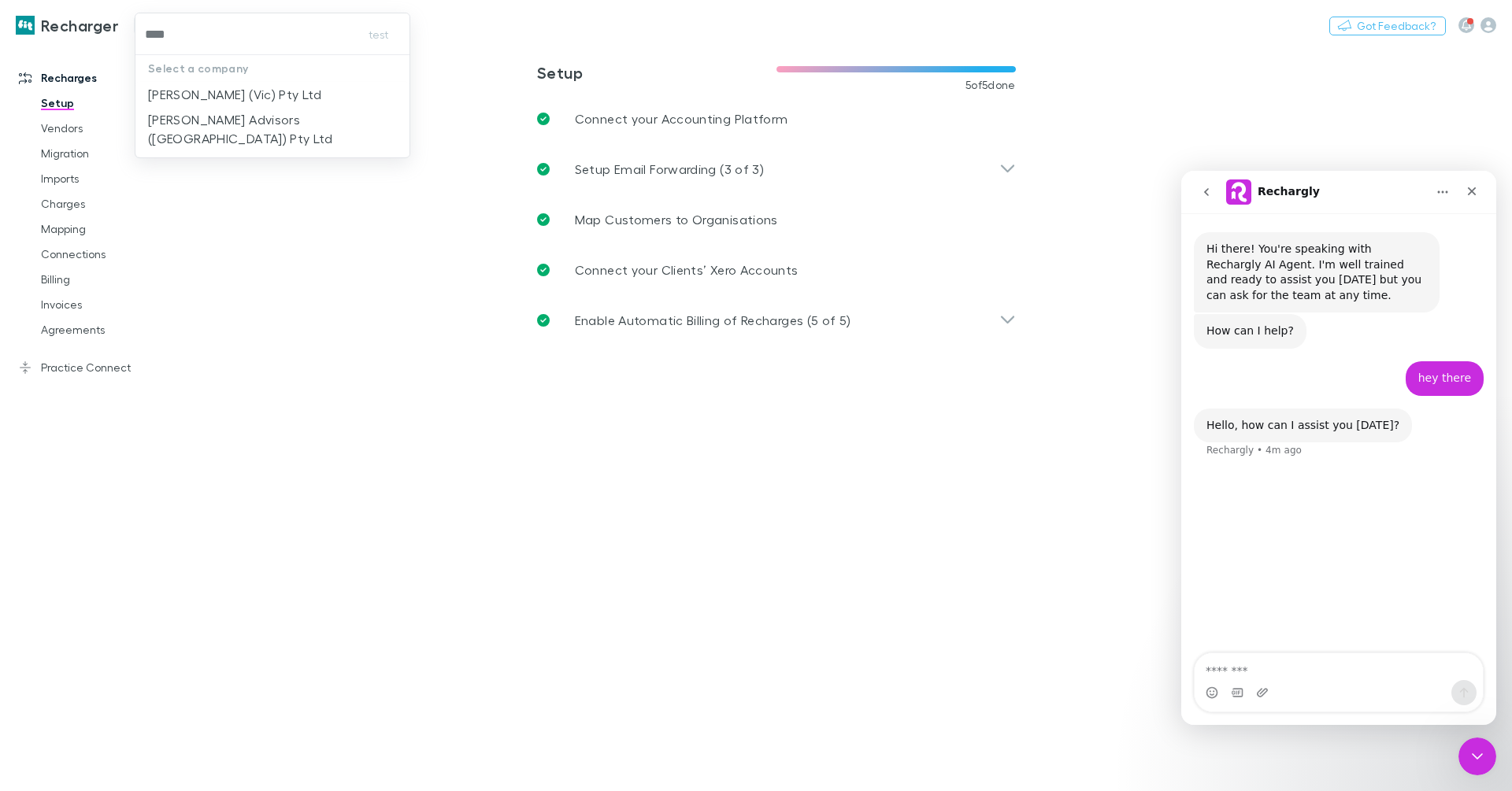
type input "*****"
click at [259, 99] on p "[PERSON_NAME] (Vic) Pty Ltd" at bounding box center [234, 94] width 173 height 19
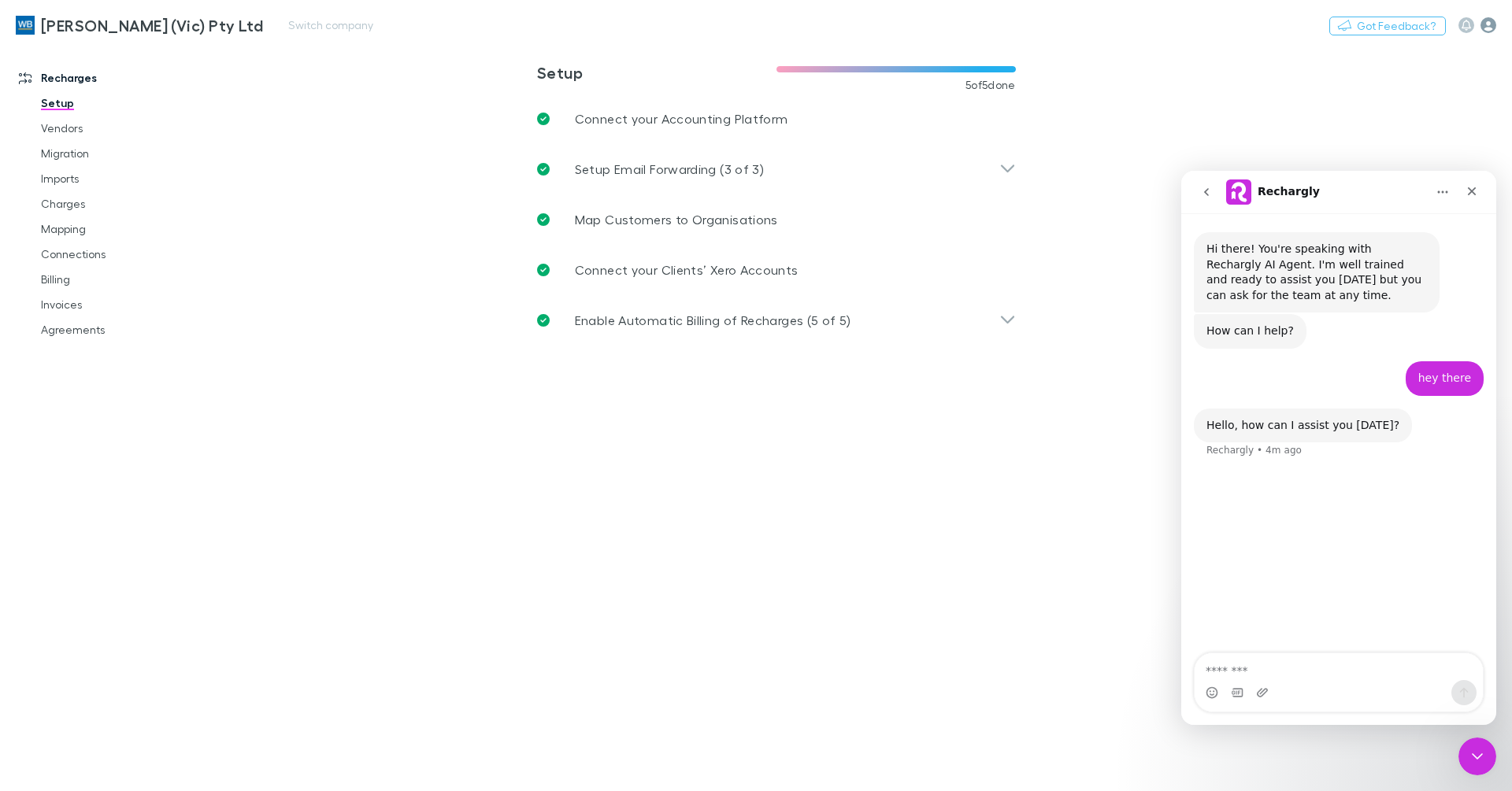
click at [1489, 28] on icon "button" at bounding box center [1488, 26] width 16 height 16
drag, startPoint x: 2670, startPoint y: 198, endPoint x: 1477, endPoint y: 189, distance: 1193.0
click at [1477, 189] on icon "Close" at bounding box center [1471, 191] width 12 height 12
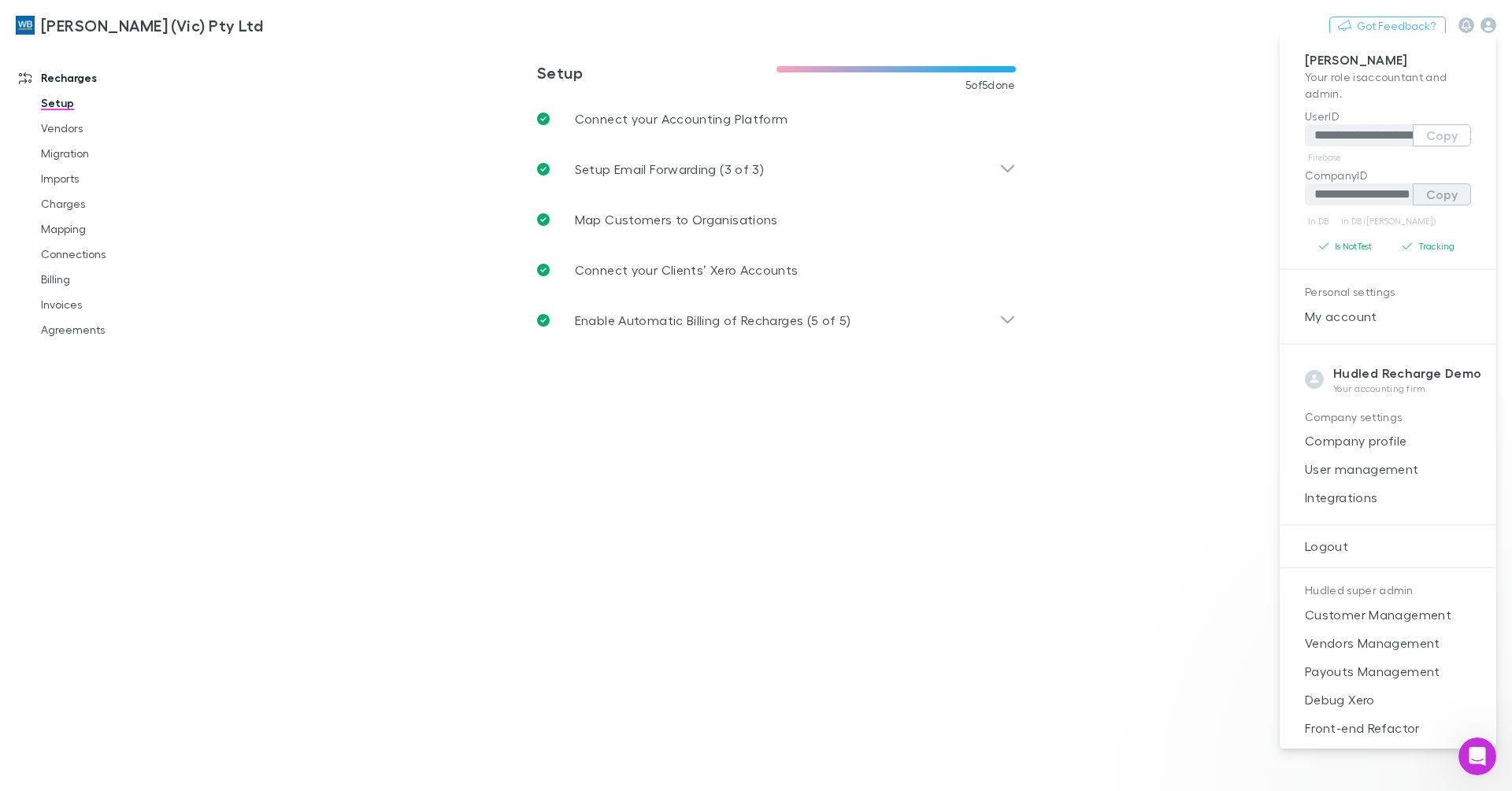
click at [1434, 199] on button "Copy" at bounding box center [1442, 194] width 59 height 22
drag, startPoint x: 284, startPoint y: 25, endPoint x: 267, endPoint y: 26, distance: 17.0
click at [283, 25] on div at bounding box center [756, 395] width 1512 height 791
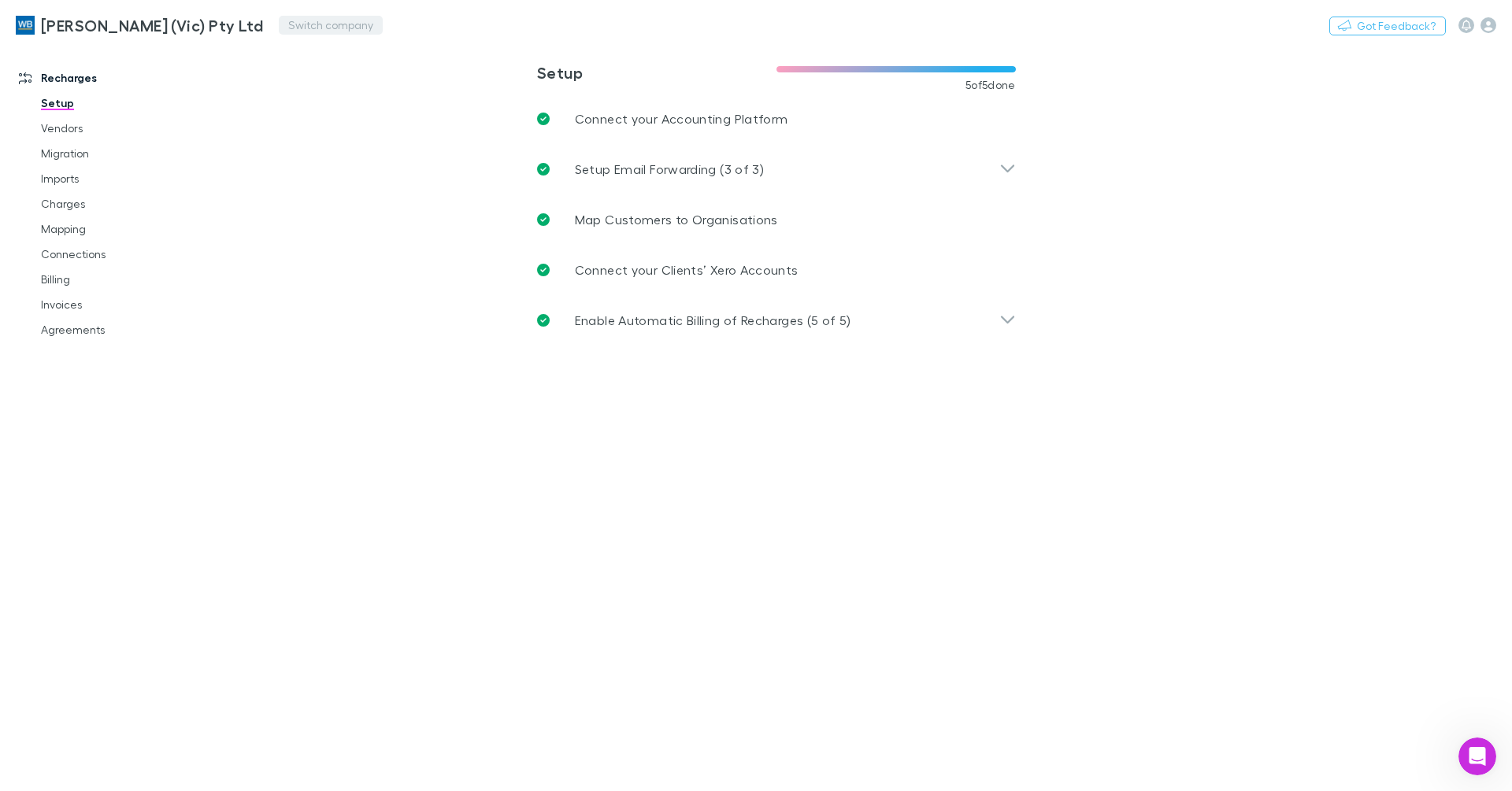
click at [279, 22] on button "Switch company" at bounding box center [330, 25] width 104 height 19
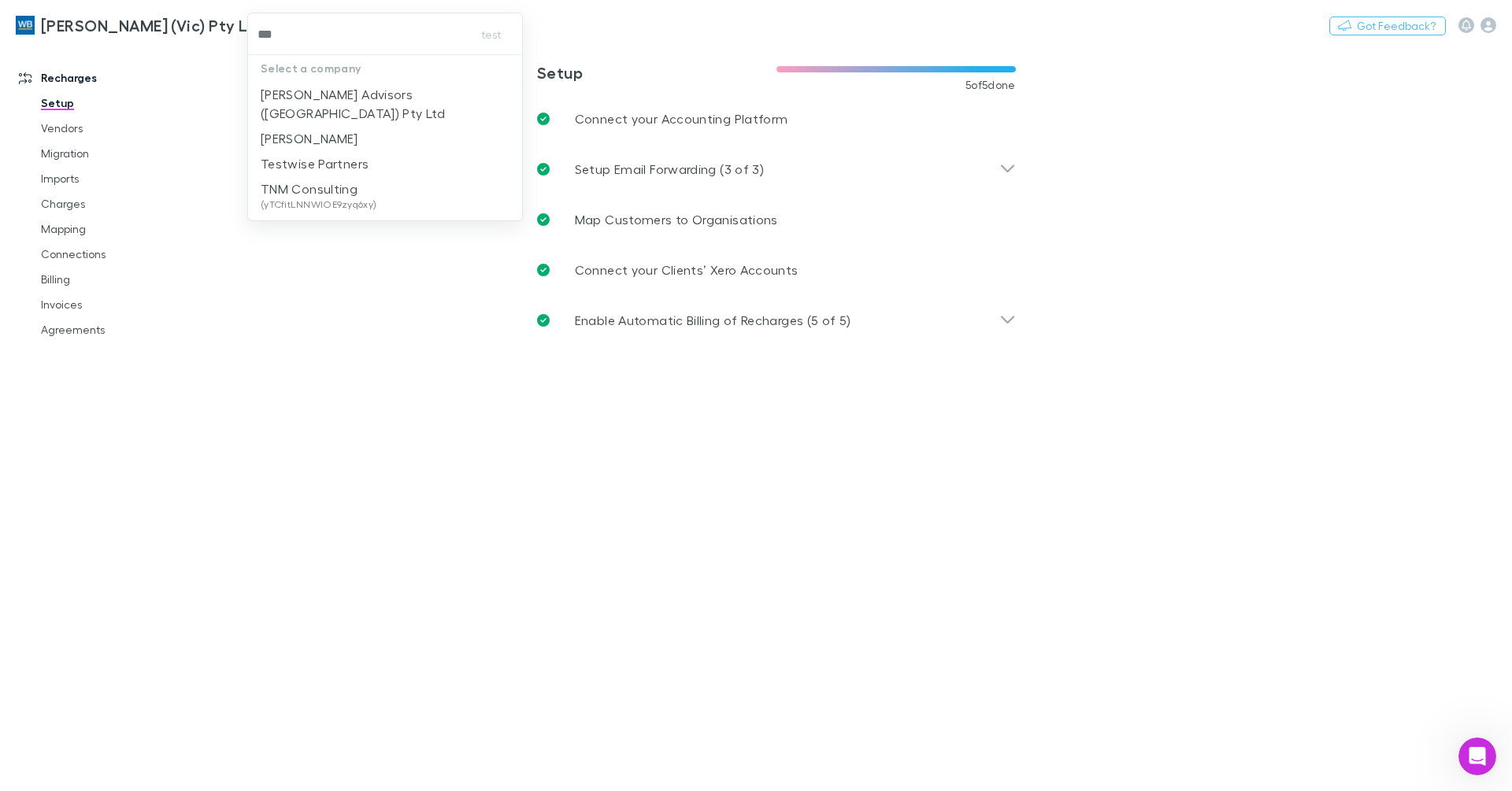
type input "****"
click at [318, 91] on p "[PERSON_NAME] Advisors ([GEOGRAPHIC_DATA]) Pty Ltd" at bounding box center [385, 104] width 249 height 38
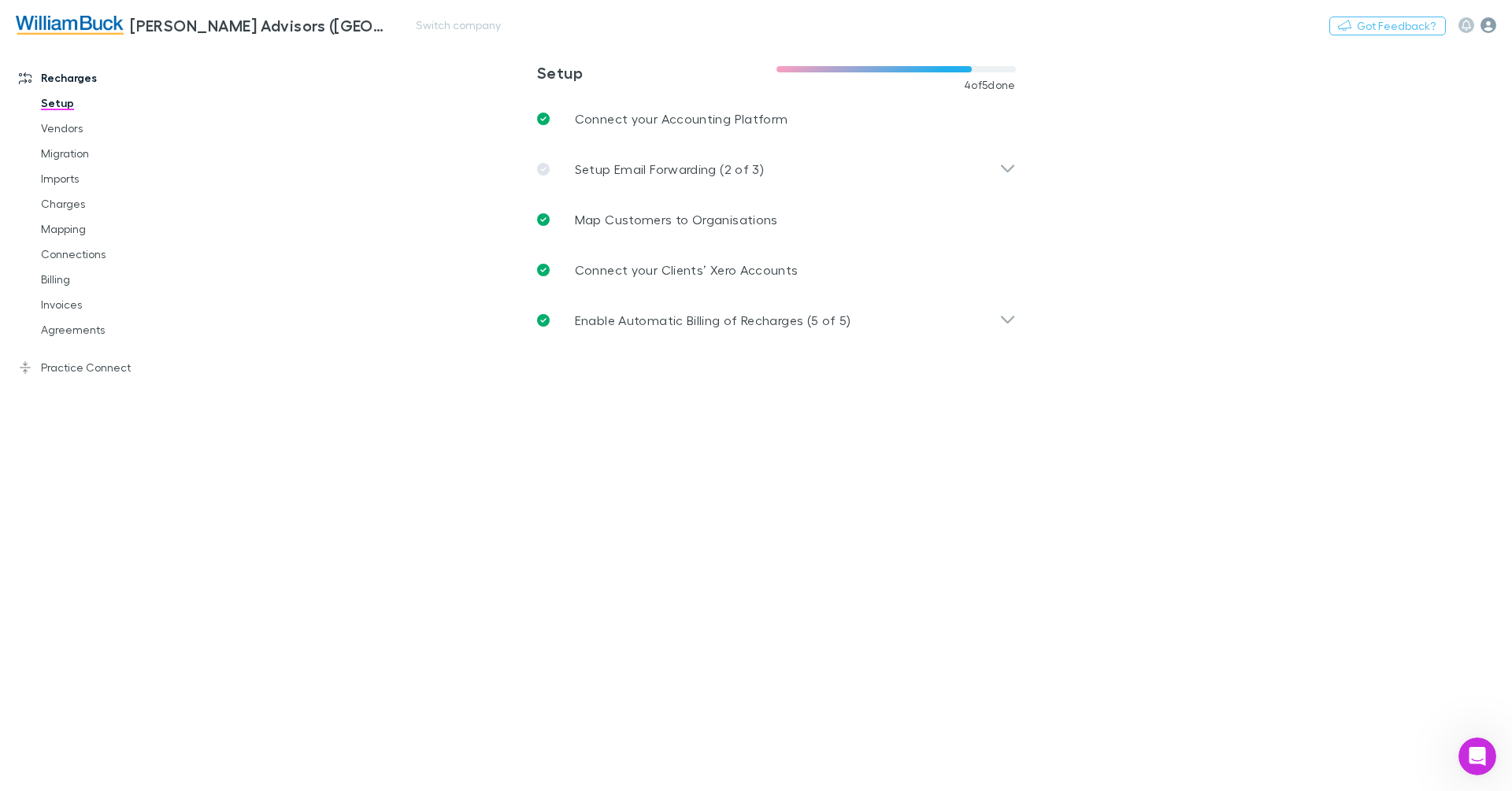
click at [1484, 28] on icon "button" at bounding box center [1488, 26] width 16 height 16
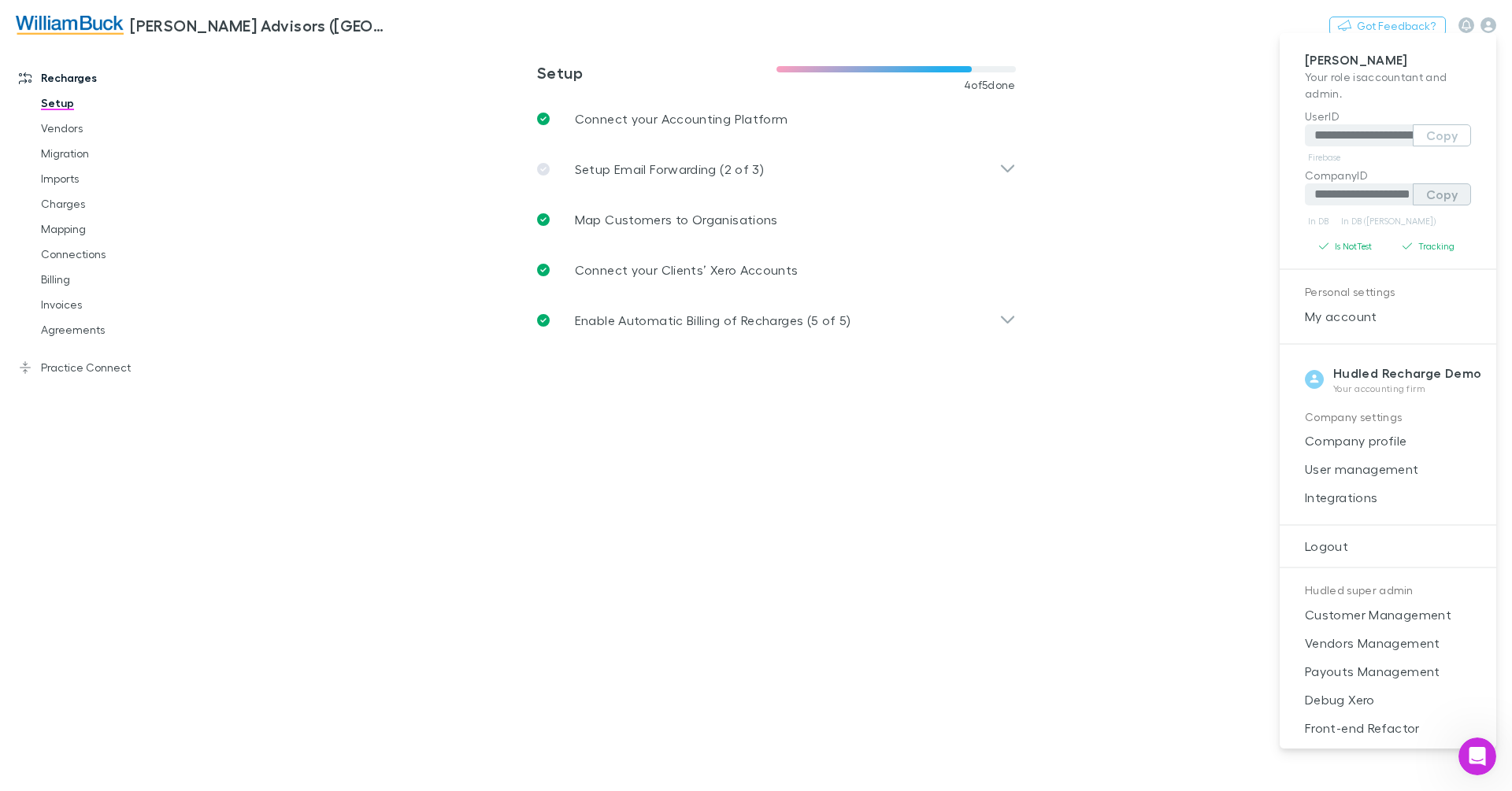
click at [1437, 193] on button "Copy" at bounding box center [1442, 194] width 59 height 22
type input "**********"
